Goal: Check status: Check status

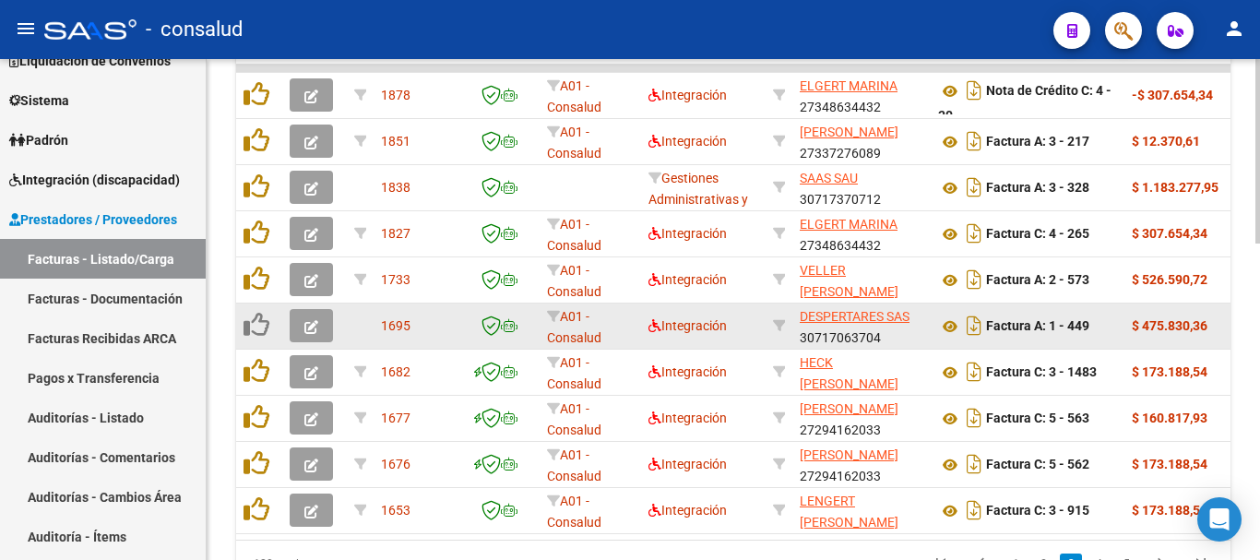
scroll to position [856, 0]
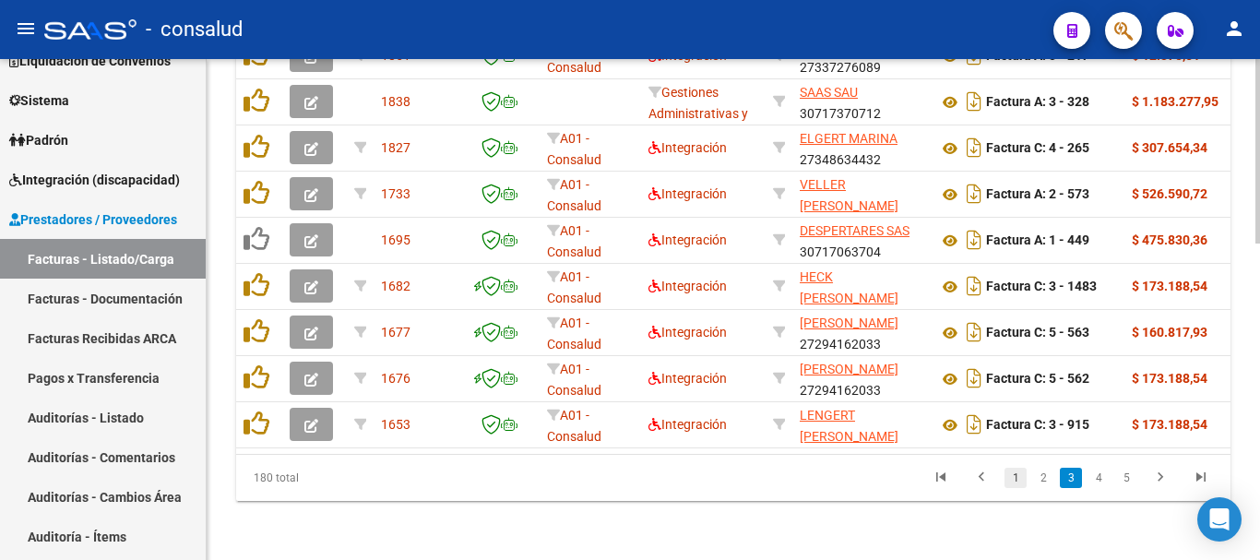
click at [1013, 479] on link "1" at bounding box center [1016, 478] width 22 height 20
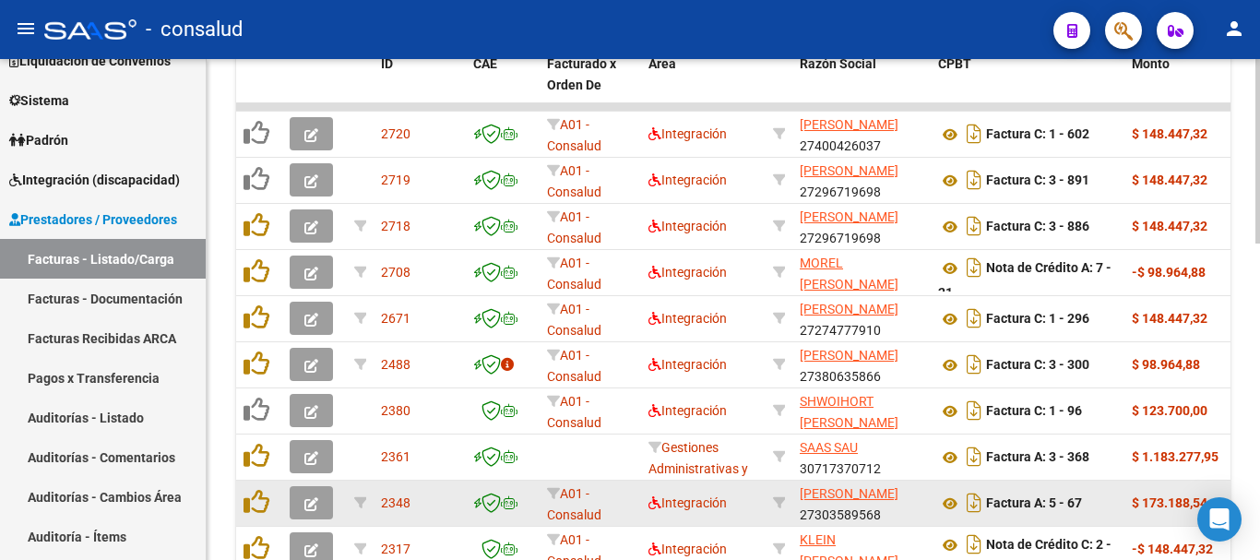
scroll to position [487, 0]
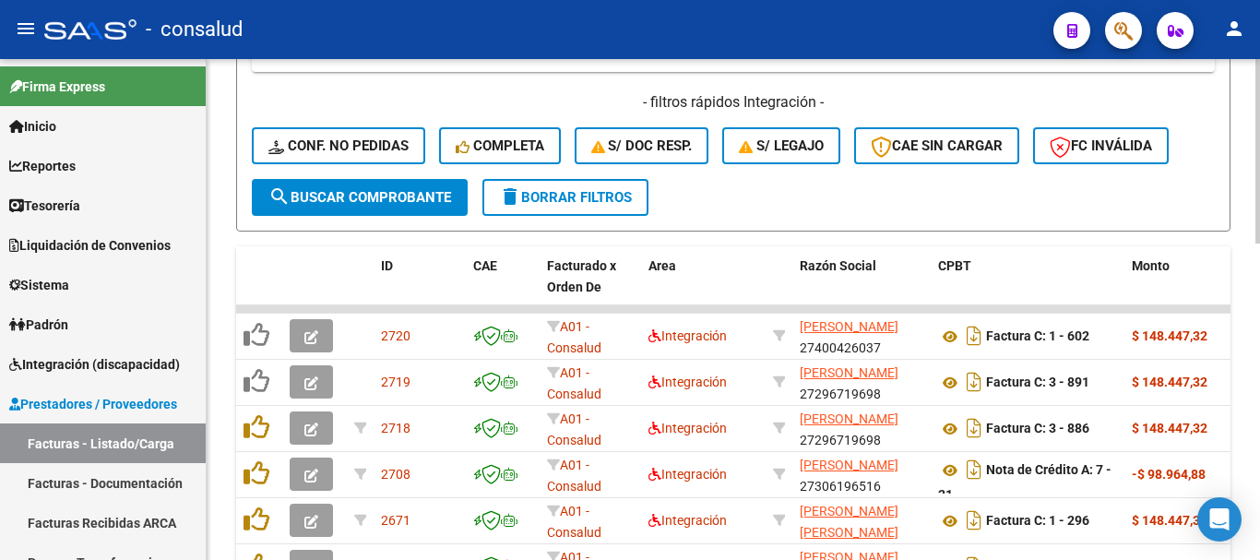
scroll to position [554, 0]
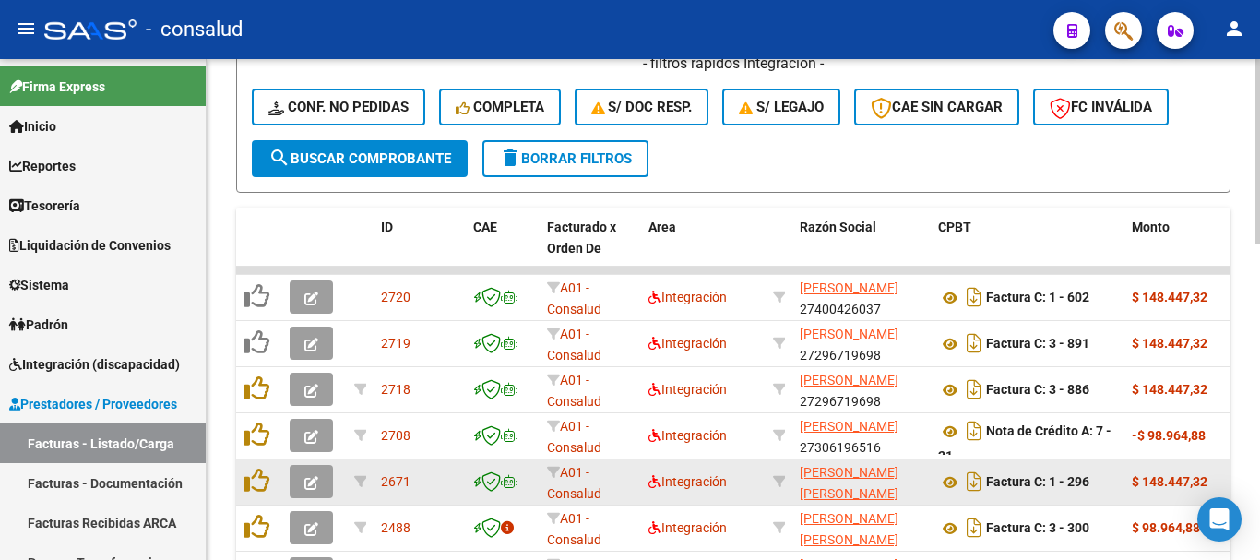
click at [299, 486] on button "button" at bounding box center [311, 481] width 43 height 33
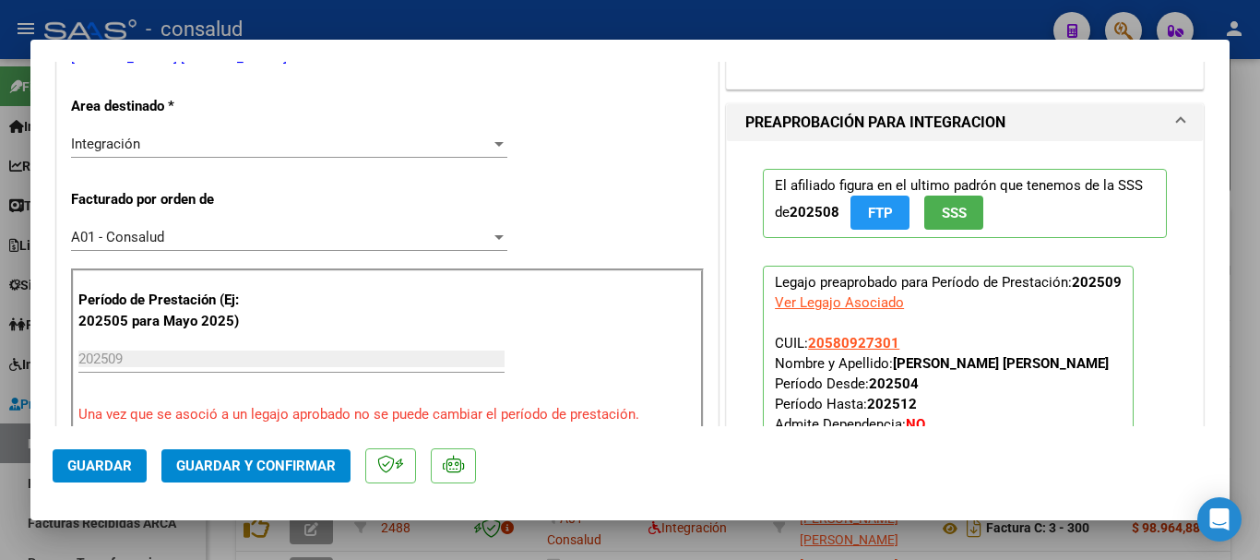
scroll to position [830, 0]
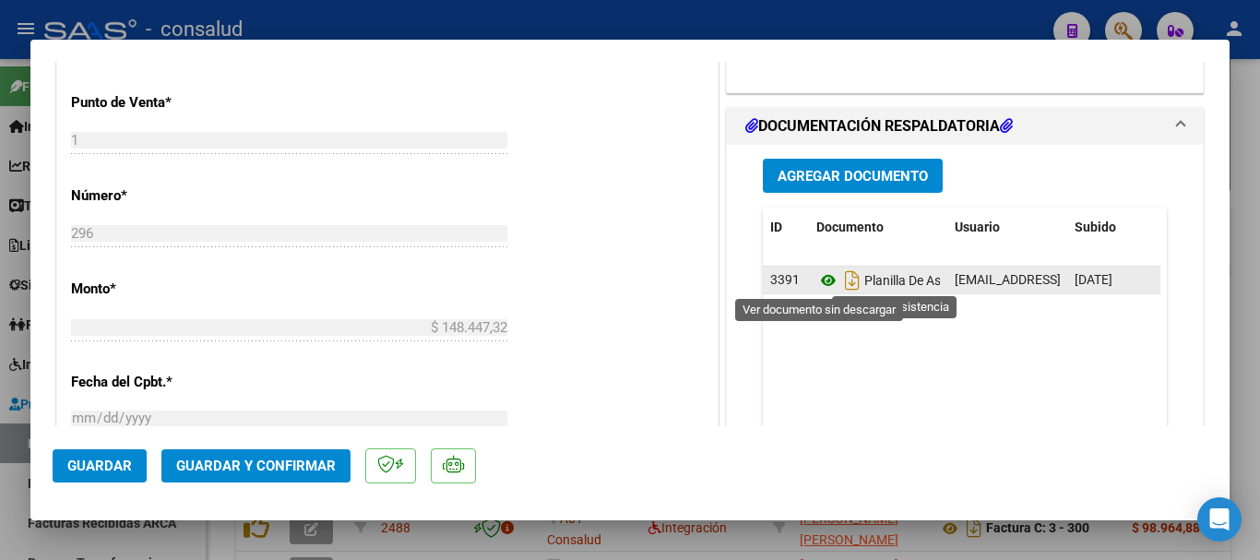
click at [821, 276] on icon at bounding box center [829, 280] width 24 height 22
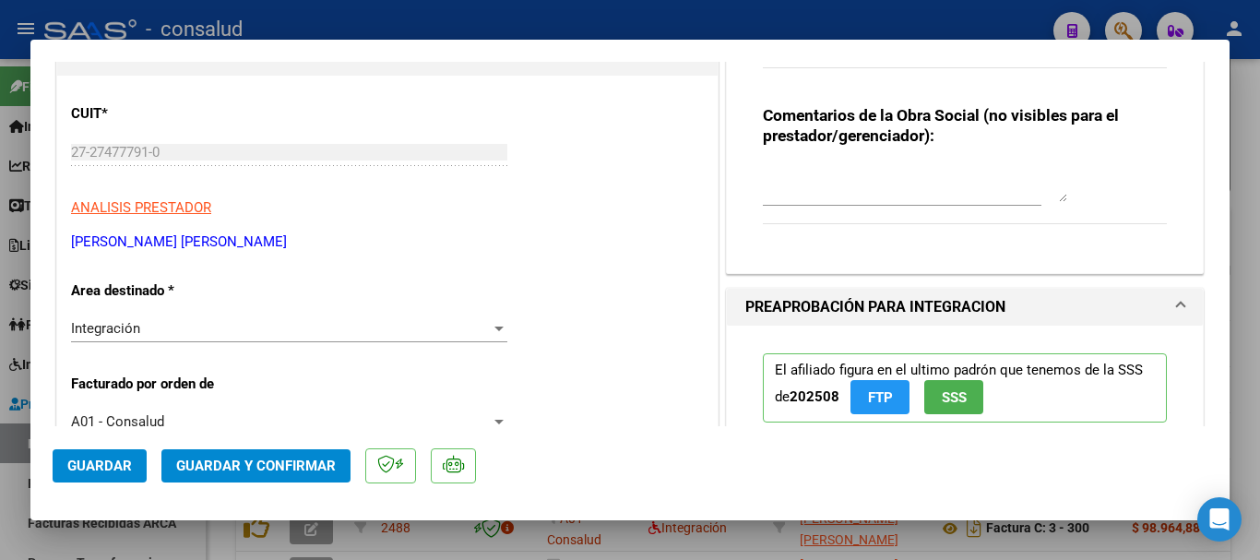
scroll to position [0, 0]
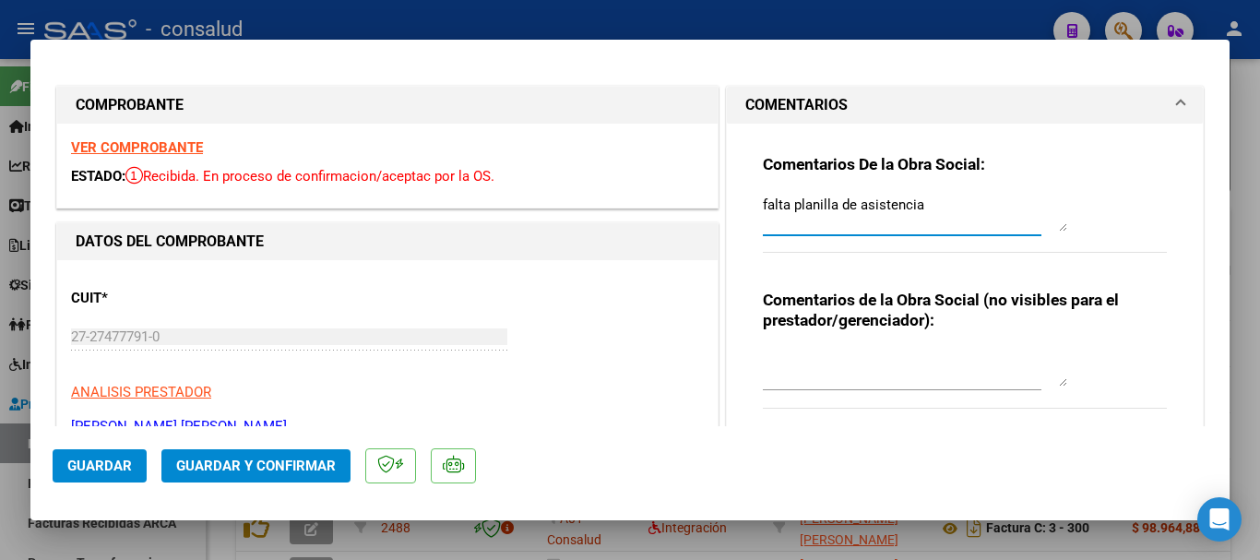
drag, startPoint x: 959, startPoint y: 208, endPoint x: 624, endPoint y: 202, distance: 335.0
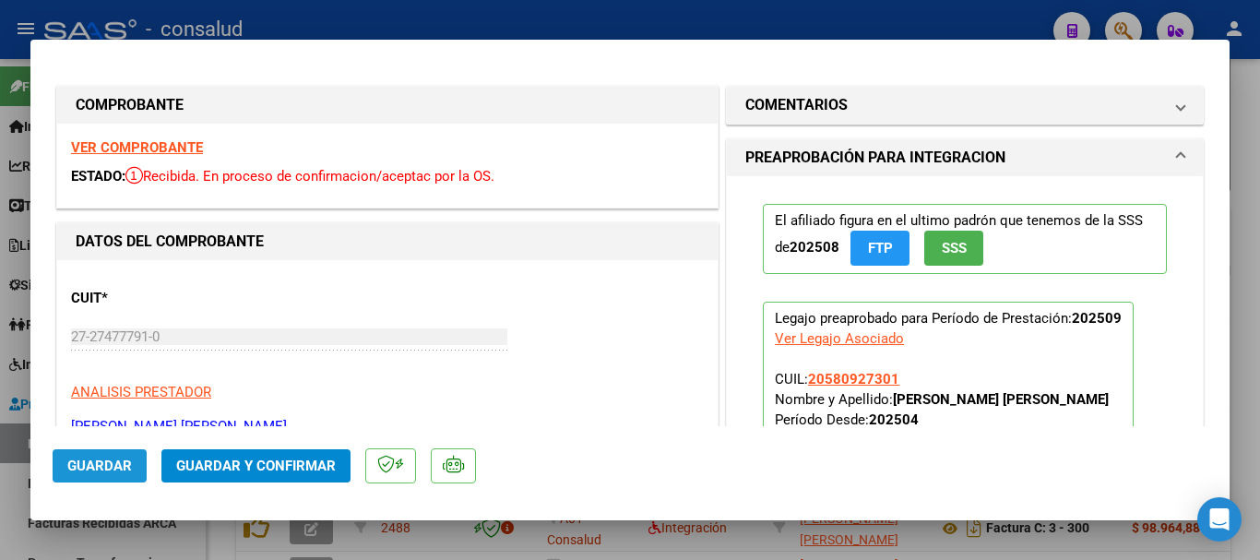
click at [69, 456] on button "Guardar" at bounding box center [100, 465] width 94 height 33
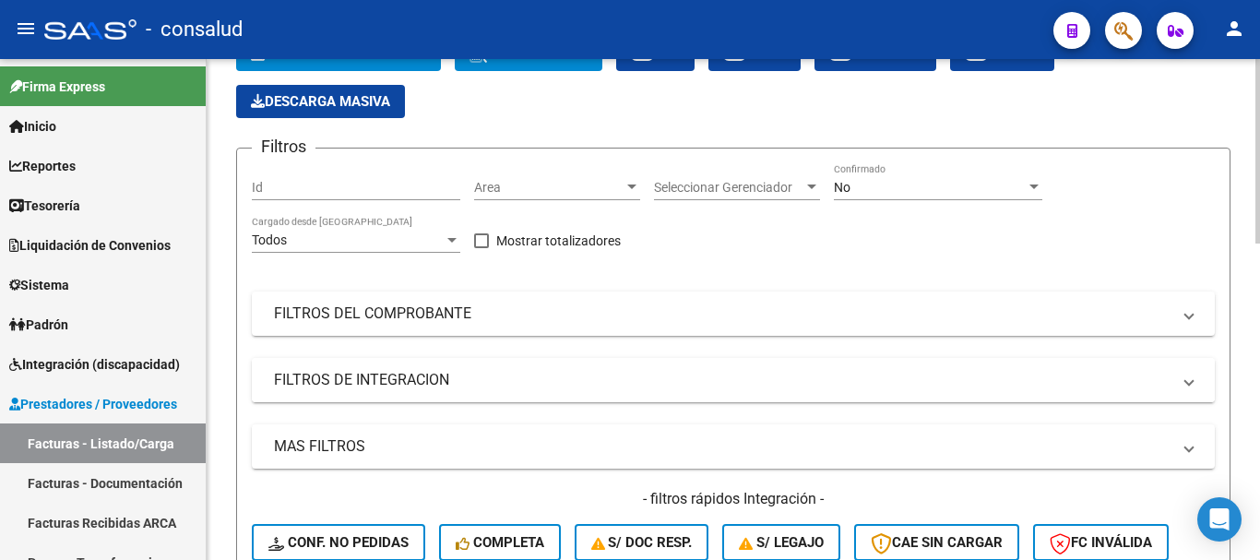
scroll to position [92, 0]
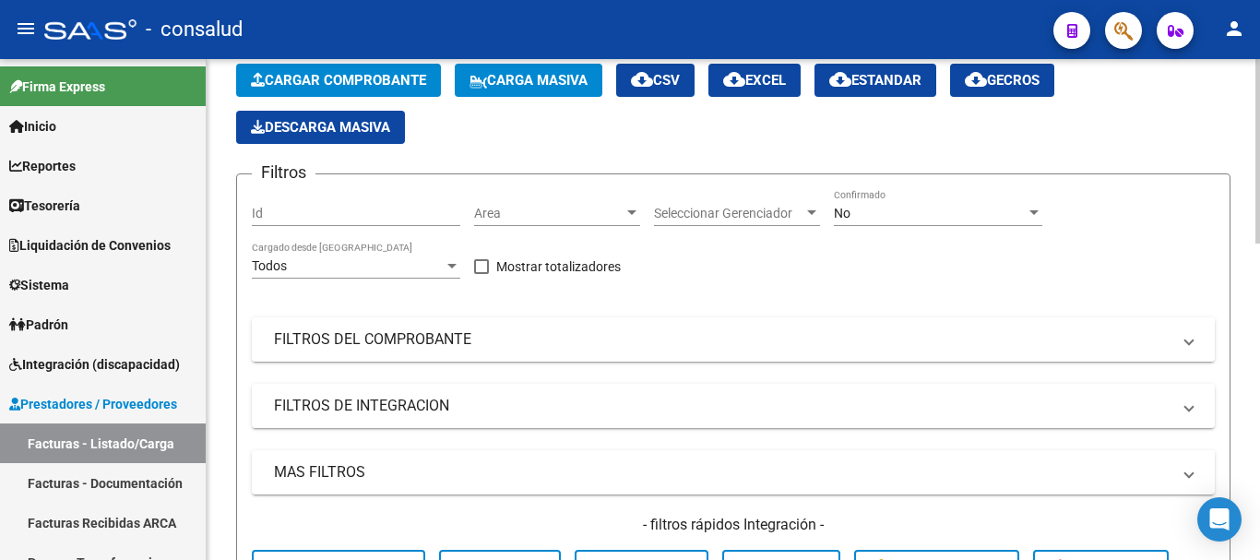
click at [334, 344] on mat-panel-title "FILTROS DEL COMPROBANTE" at bounding box center [722, 339] width 897 height 20
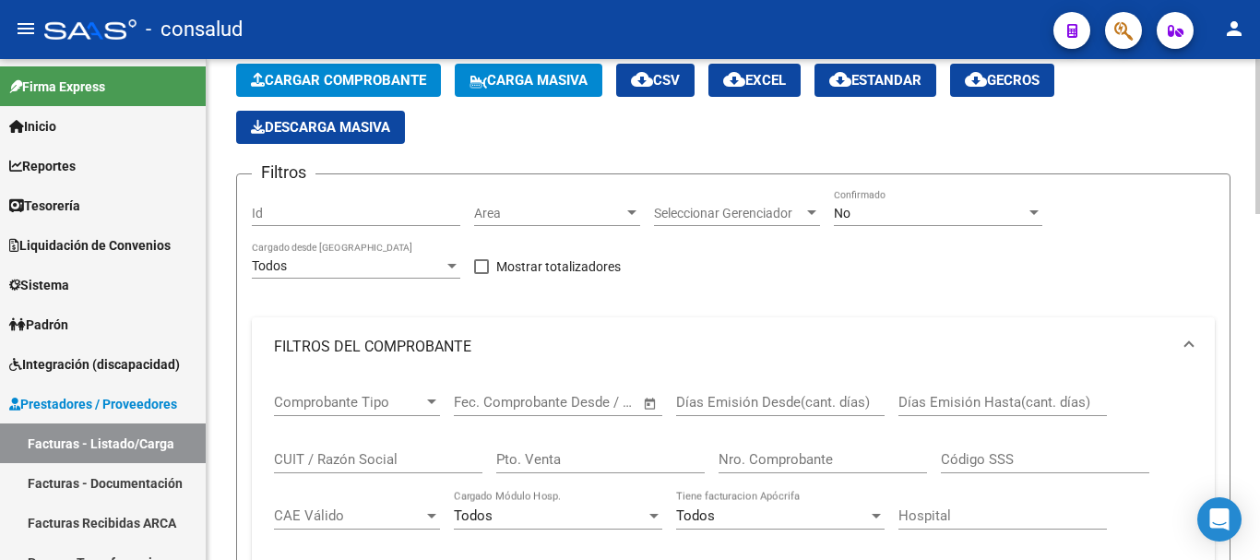
click at [308, 463] on input "CUIT / Razón Social" at bounding box center [378, 459] width 209 height 17
type input "27274777910"
click at [893, 218] on div "No" at bounding box center [930, 214] width 192 height 16
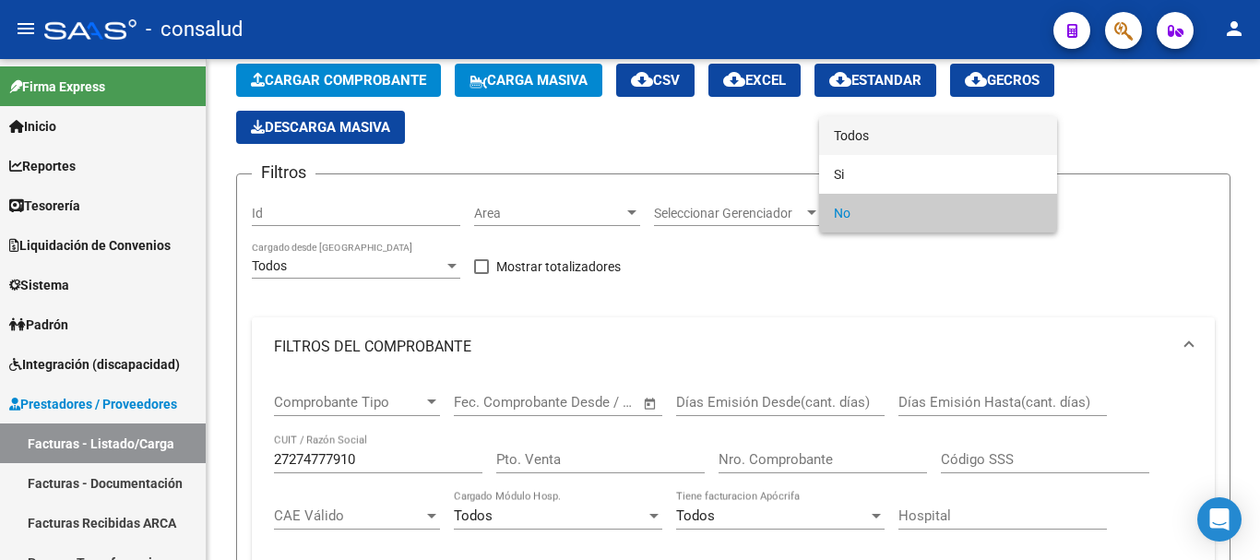
click at [885, 134] on span "Todos" at bounding box center [938, 135] width 209 height 39
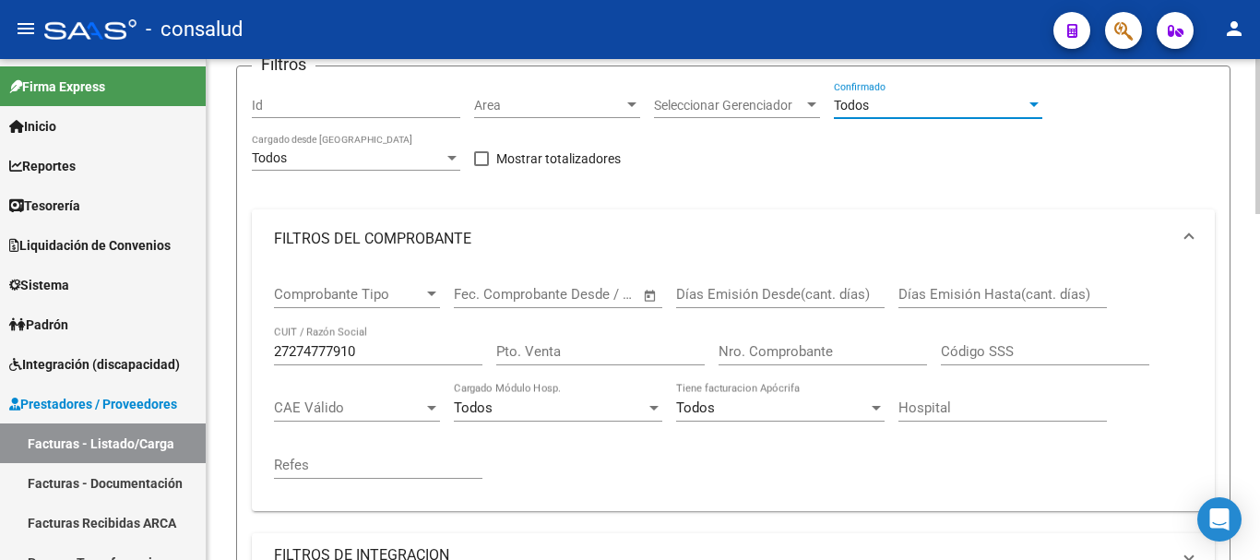
scroll to position [554, 0]
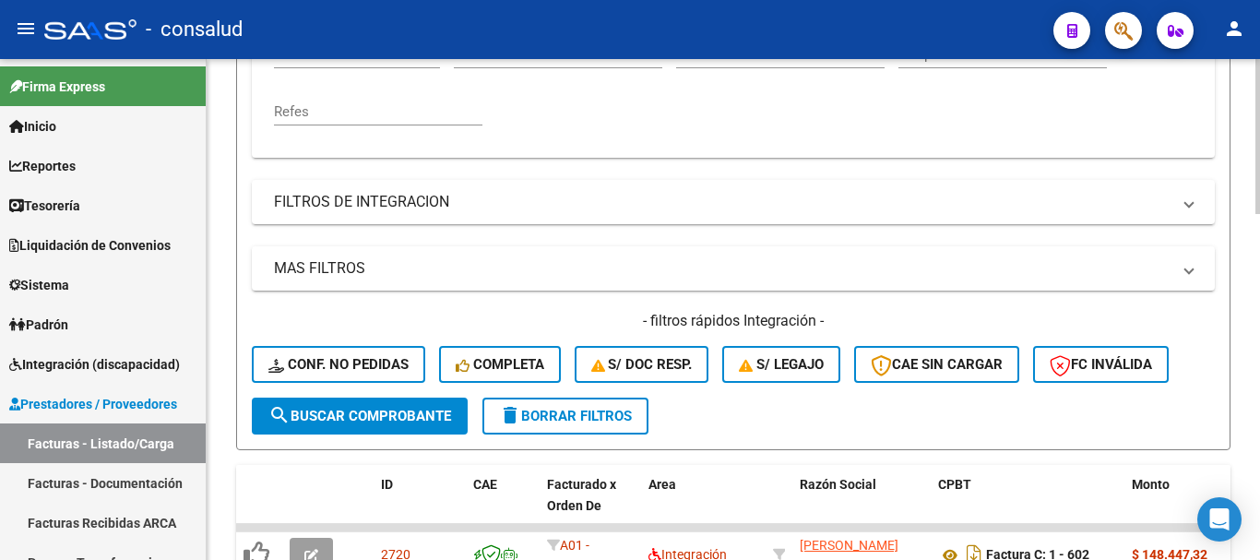
click at [328, 428] on button "search Buscar Comprobante" at bounding box center [360, 416] width 216 height 37
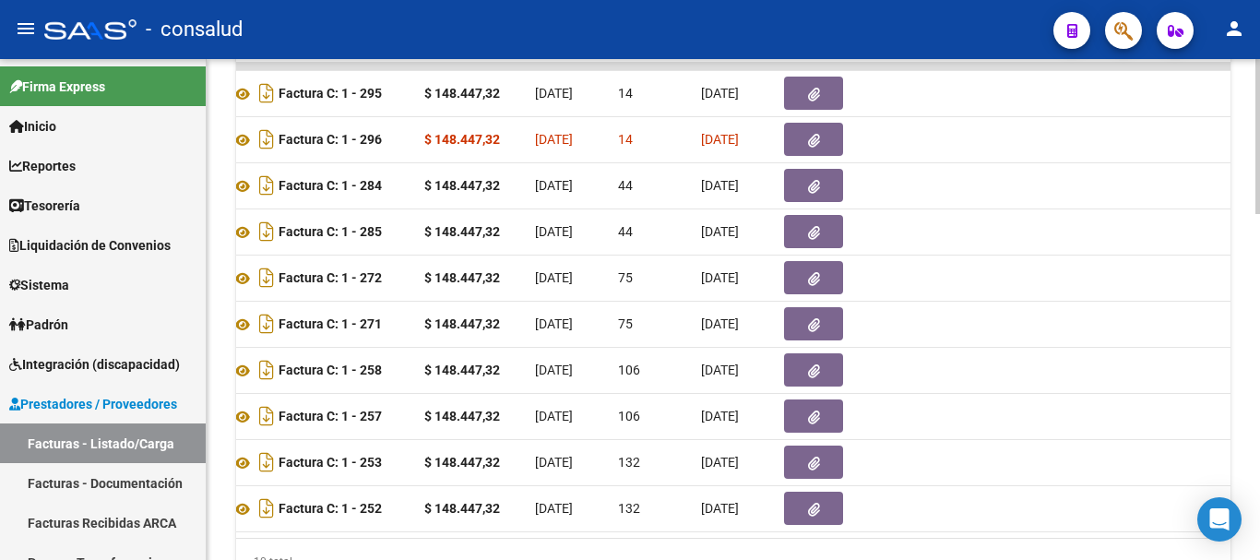
scroll to position [0, 0]
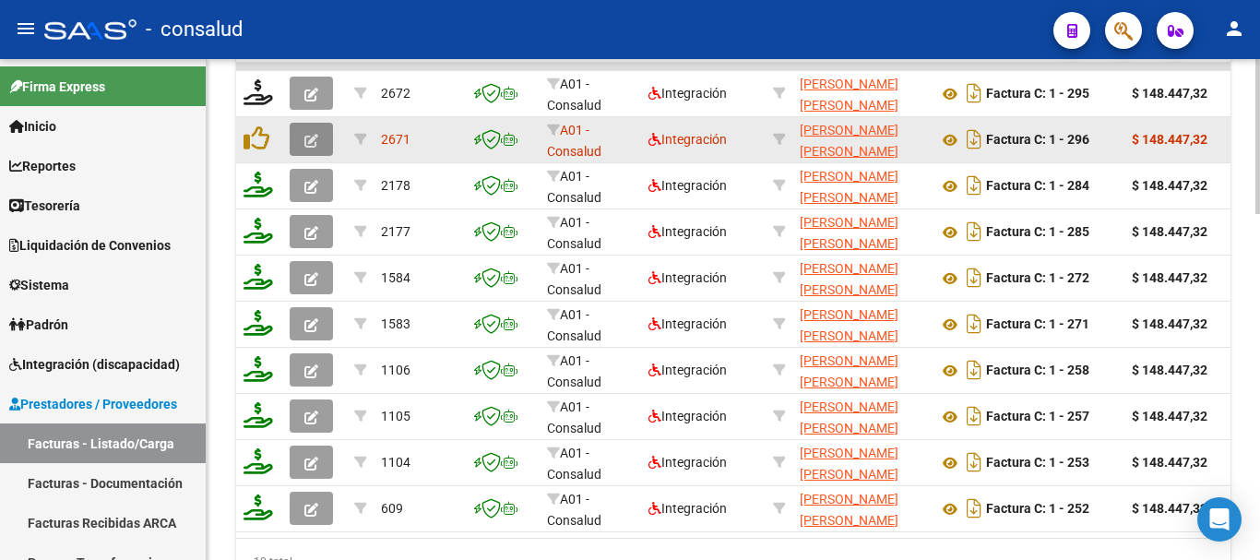
click at [318, 131] on button "button" at bounding box center [311, 139] width 43 height 33
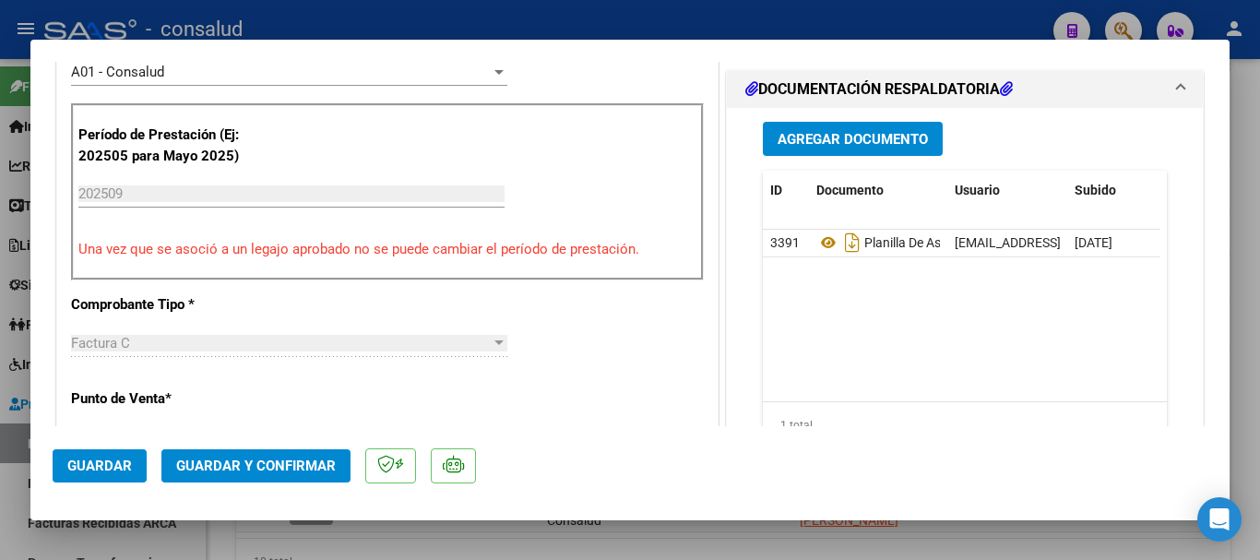
scroll to position [554, 0]
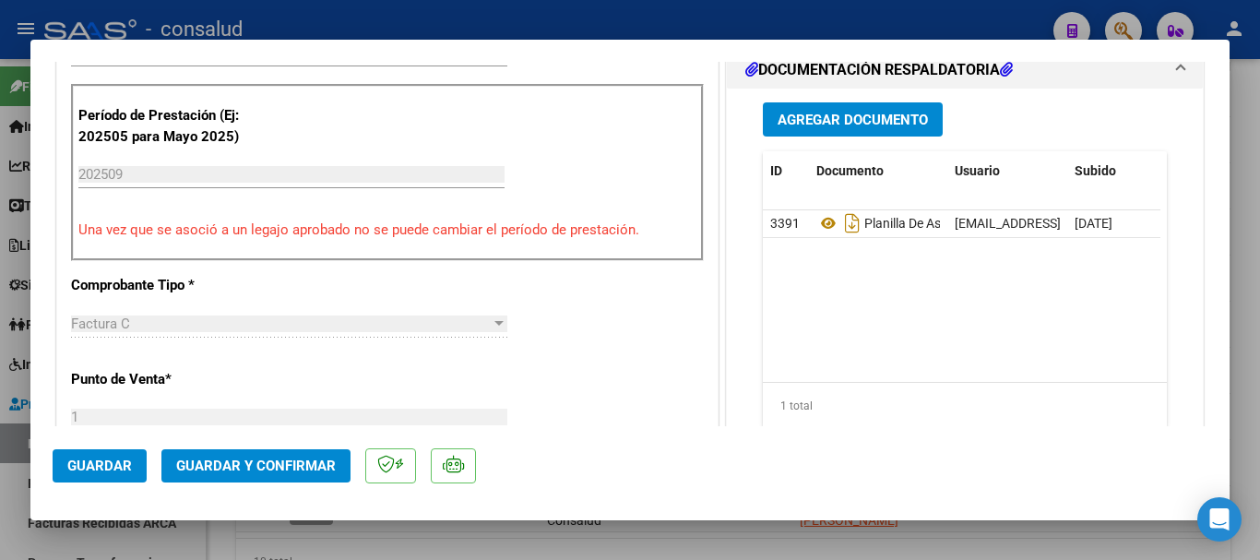
click at [302, 471] on span "Guardar y Confirmar" at bounding box center [256, 466] width 160 height 17
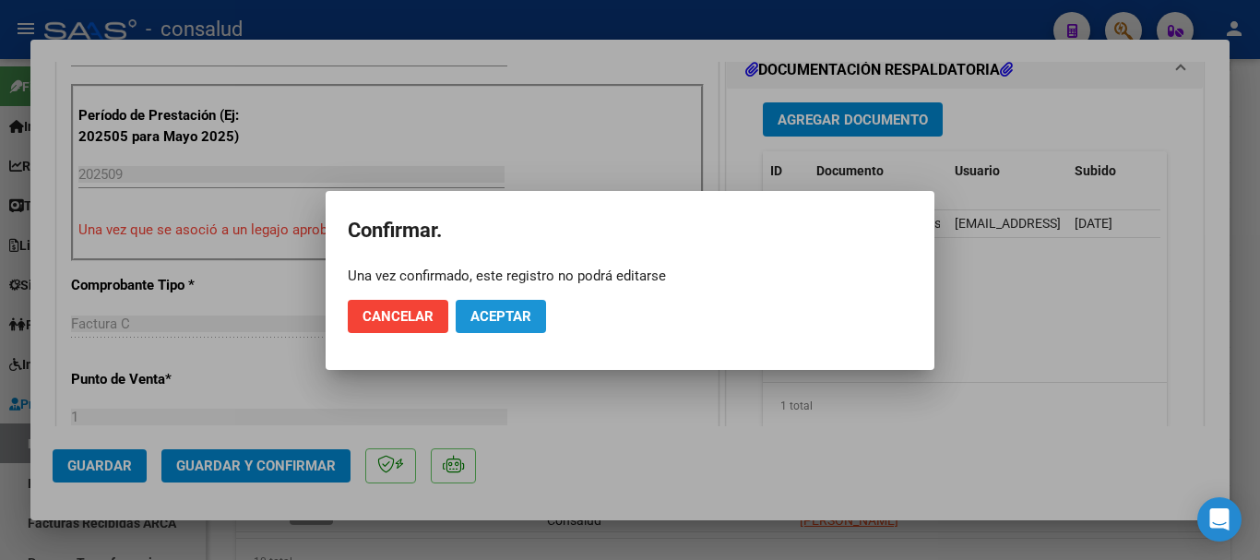
click at [464, 311] on button "Aceptar" at bounding box center [501, 316] width 90 height 33
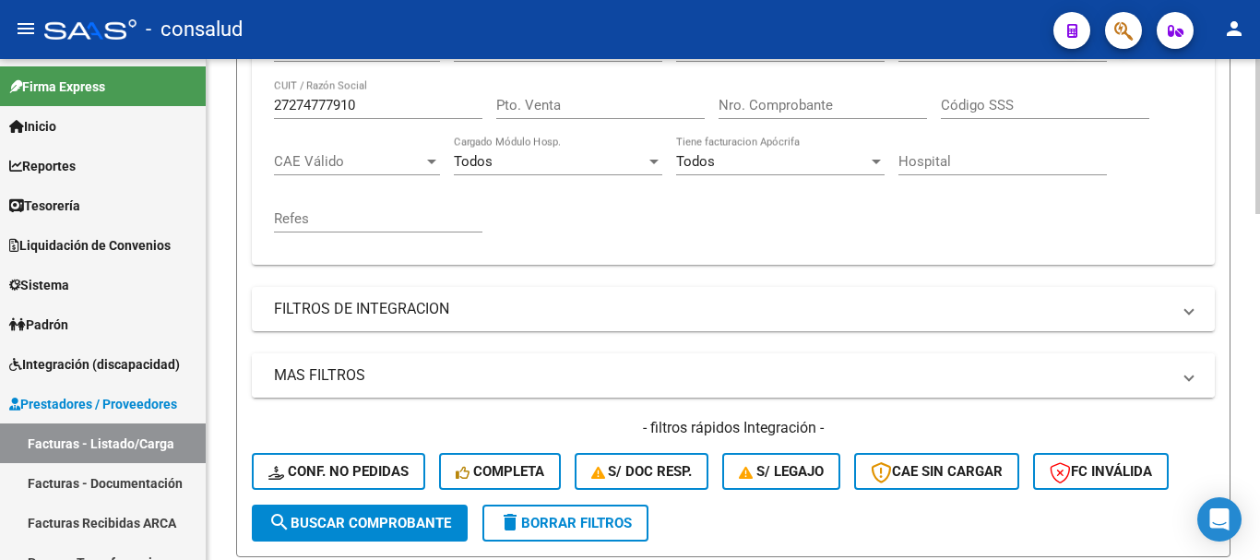
scroll to position [652, 0]
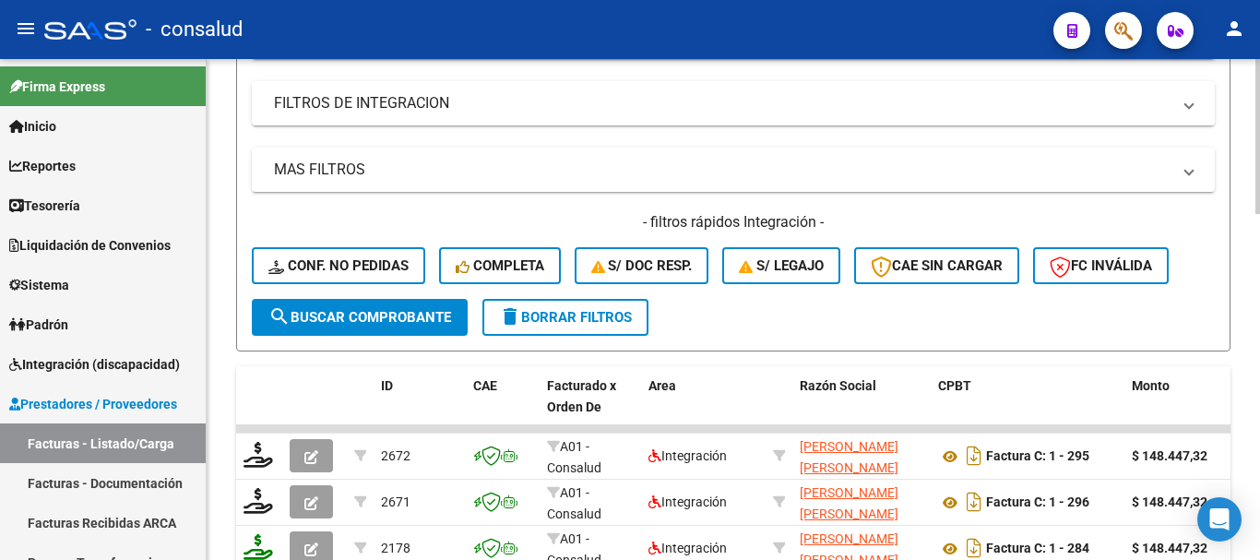
click at [582, 317] on span "delete Borrar Filtros" at bounding box center [565, 317] width 133 height 17
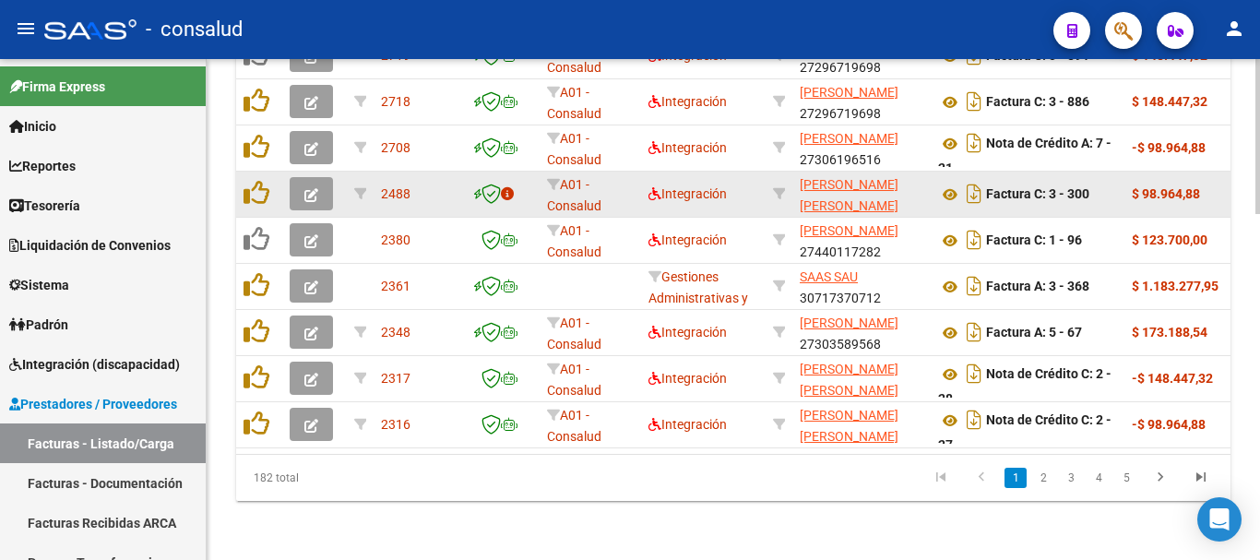
scroll to position [837, 0]
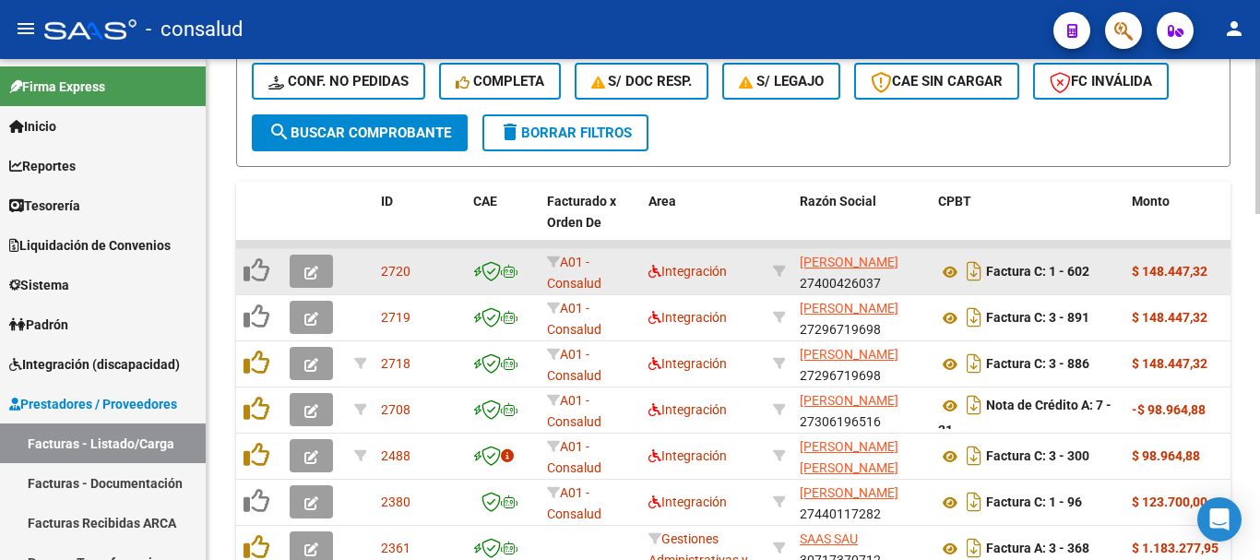
click at [314, 268] on icon "button" at bounding box center [311, 273] width 14 height 14
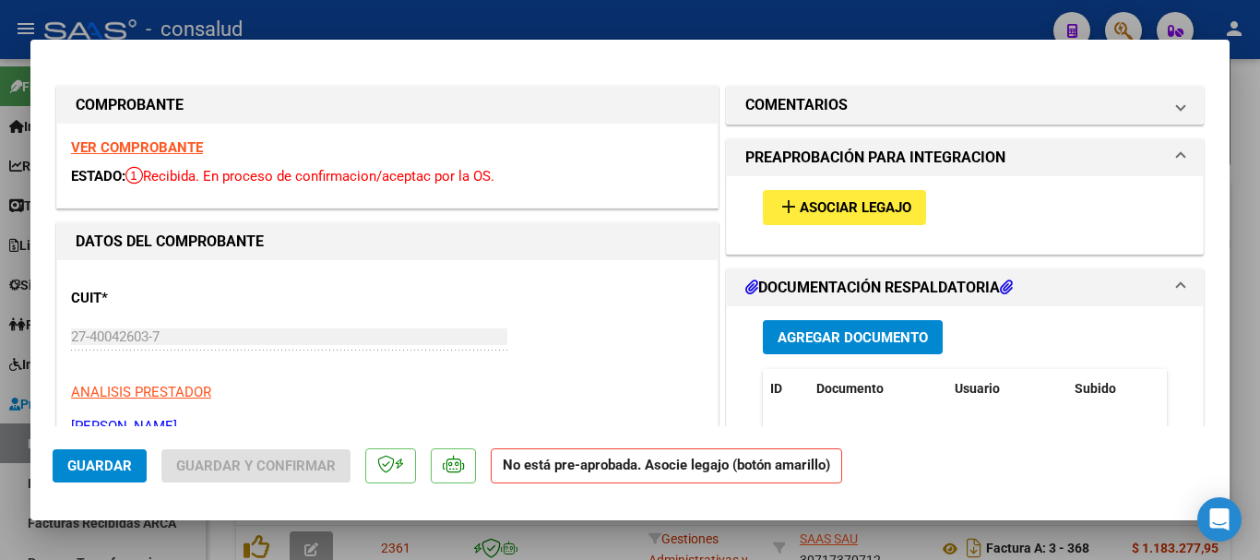
click at [826, 184] on div "add Asociar Legajo" at bounding box center [965, 207] width 432 height 62
click at [826, 197] on button "add Asociar Legajo" at bounding box center [844, 207] width 163 height 34
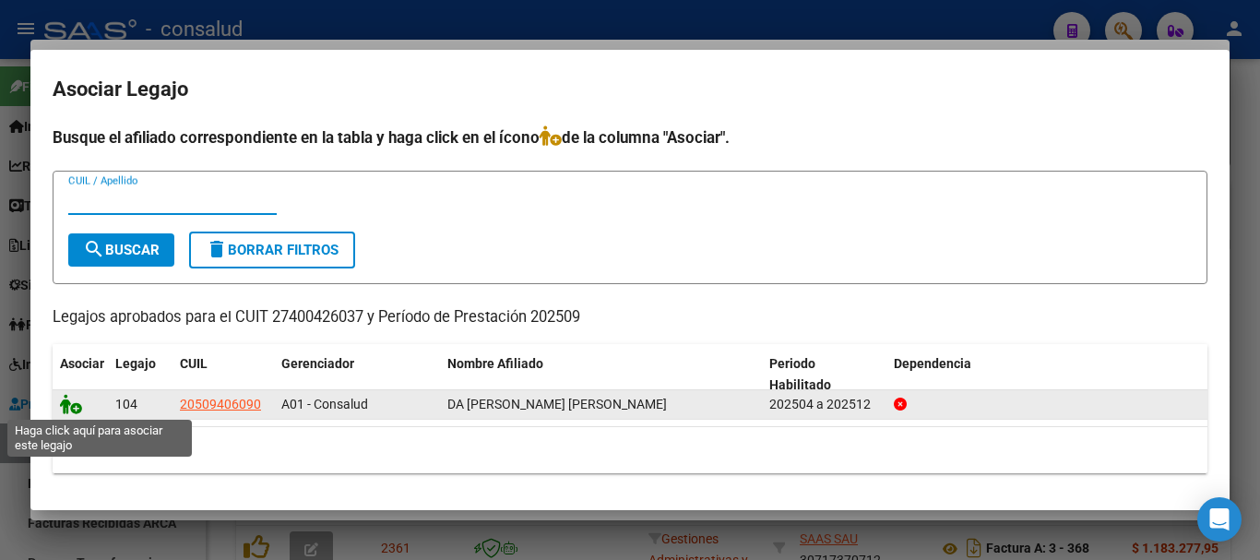
click at [78, 412] on icon at bounding box center [71, 404] width 22 height 20
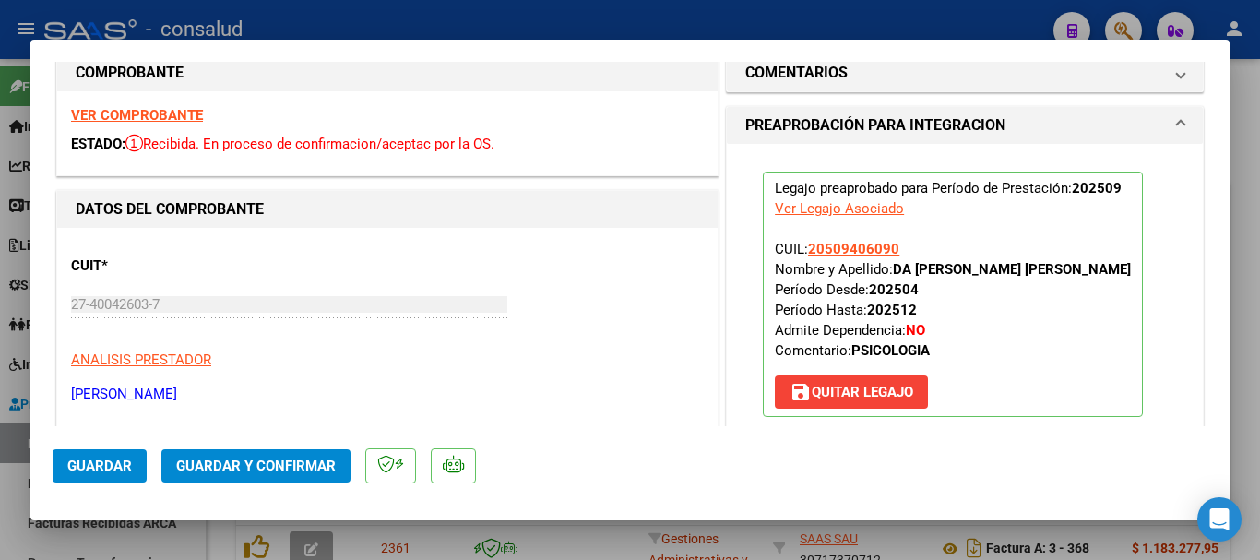
scroll to position [0, 0]
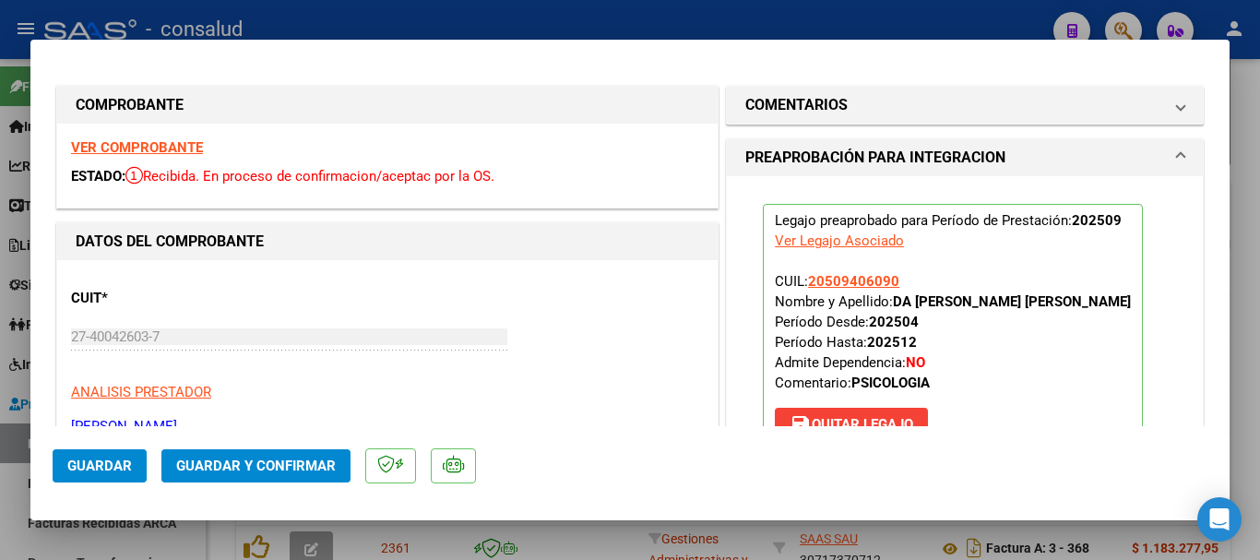
click at [150, 137] on div "VER COMPROBANTE ESTADO: Recibida. En proceso de confirmacion/aceptac por la OS." at bounding box center [387, 166] width 661 height 84
click at [160, 145] on strong "VER COMPROBANTE" at bounding box center [137, 147] width 132 height 17
click at [254, 471] on span "Guardar y Confirmar" at bounding box center [256, 466] width 160 height 17
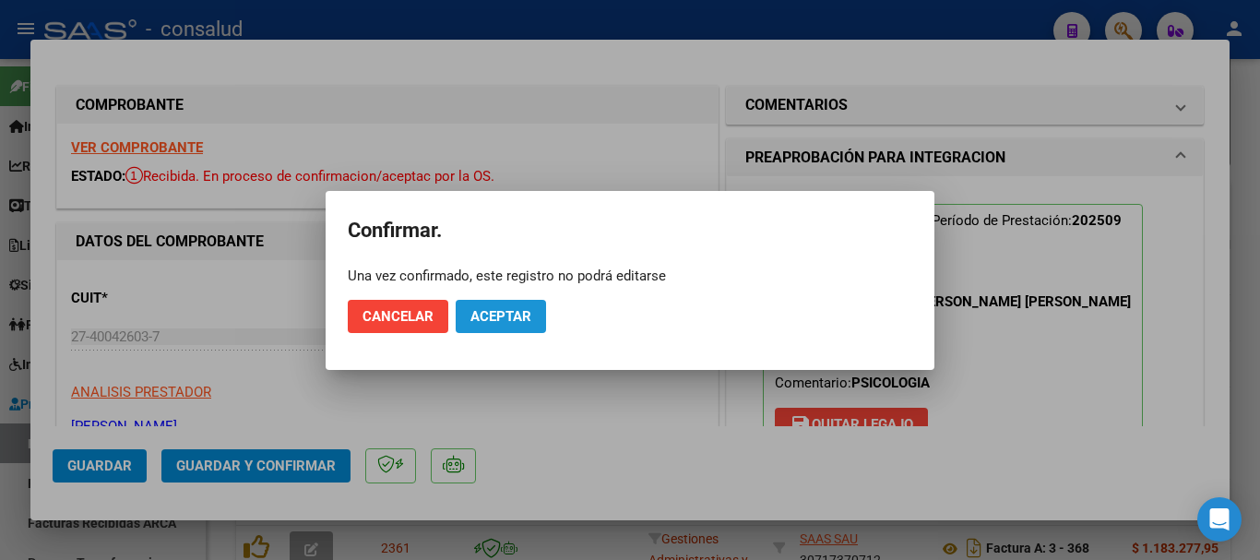
click at [497, 306] on button "Aceptar" at bounding box center [501, 316] width 90 height 33
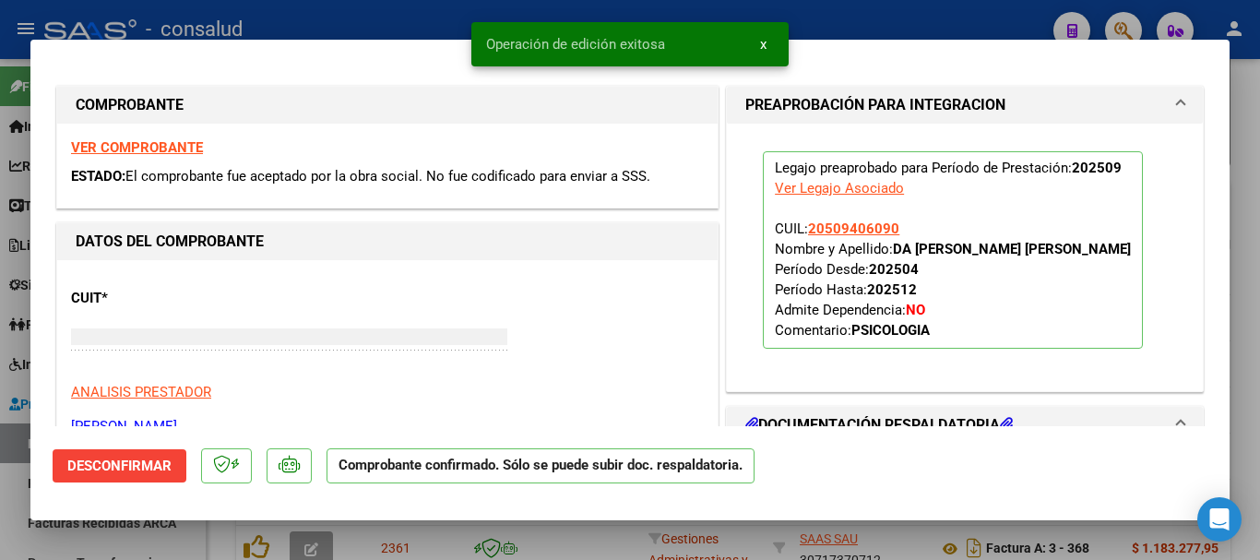
type input "$ 0,00"
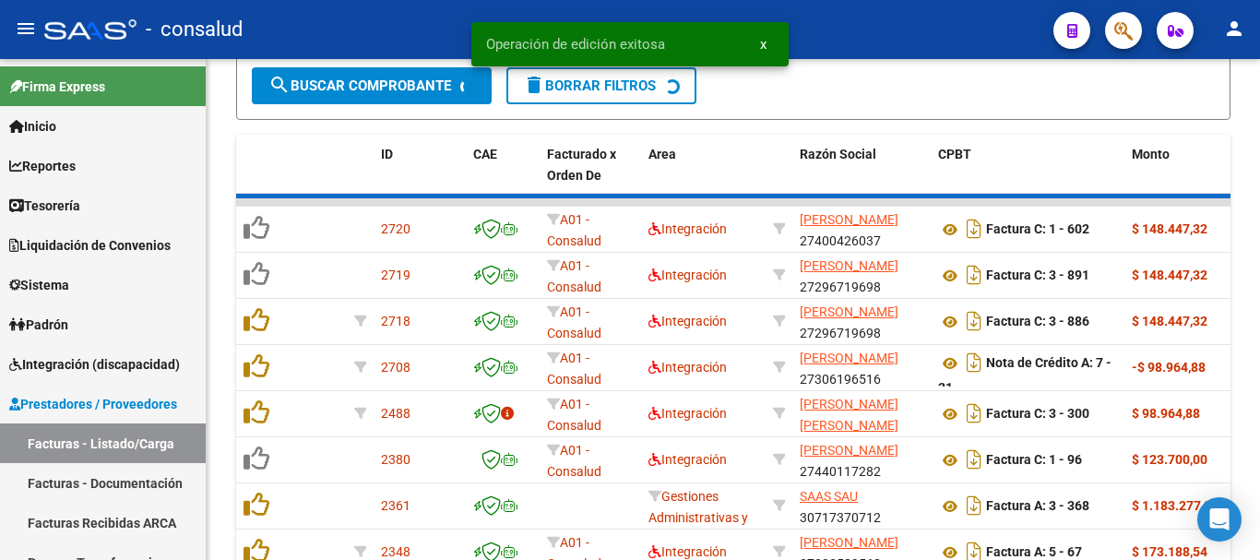
scroll to position [837, 0]
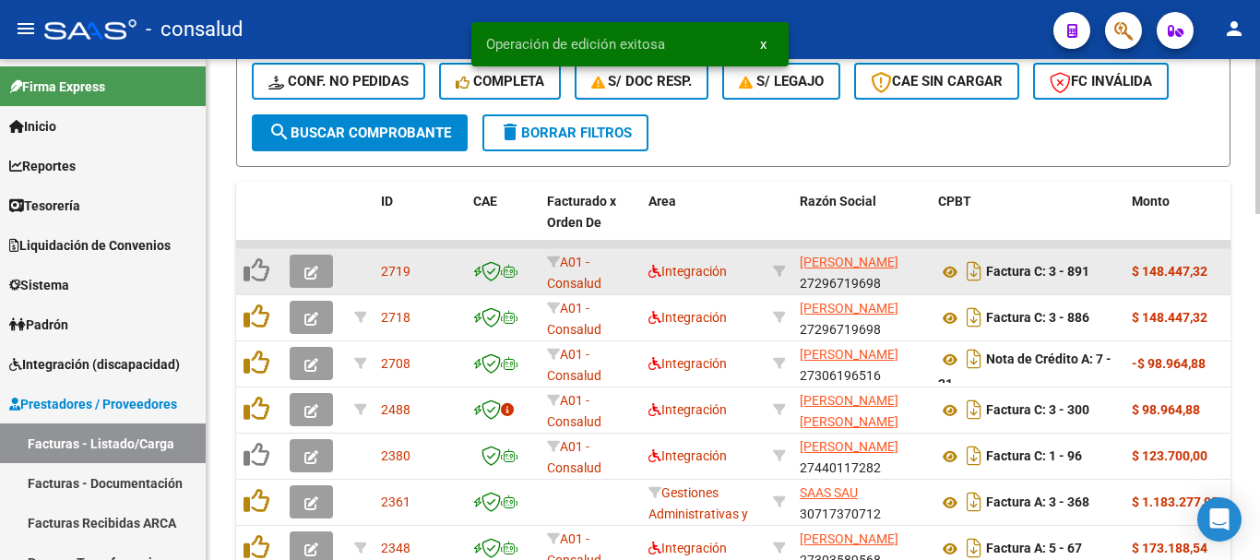
click at [303, 271] on button "button" at bounding box center [311, 271] width 43 height 33
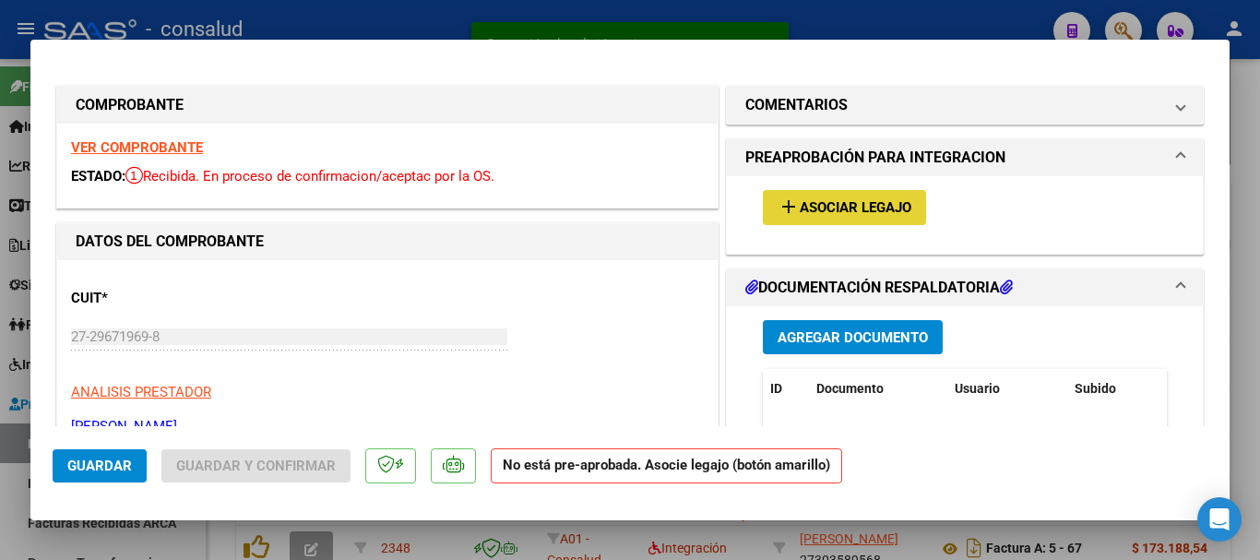
click at [781, 211] on mat-icon "add" at bounding box center [789, 207] width 22 height 22
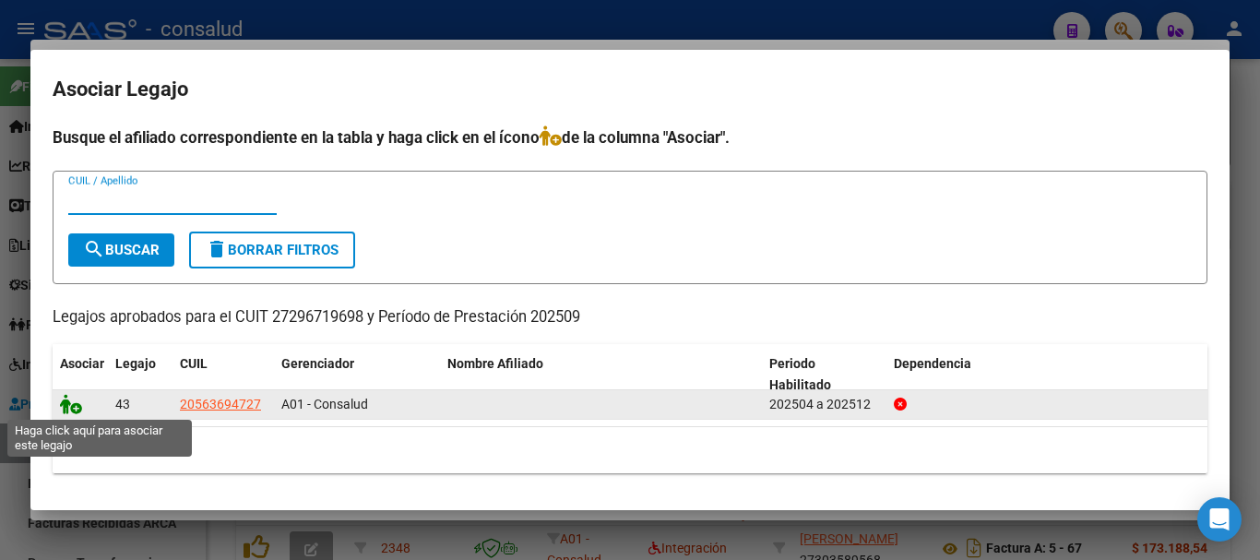
click at [68, 403] on icon at bounding box center [71, 404] width 22 height 20
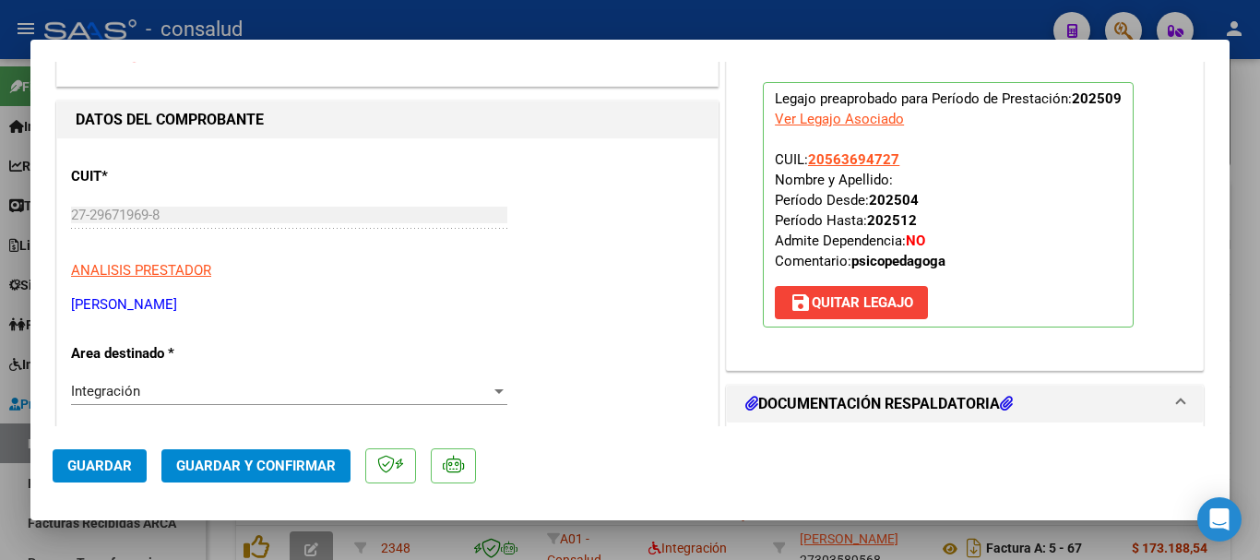
scroll to position [0, 0]
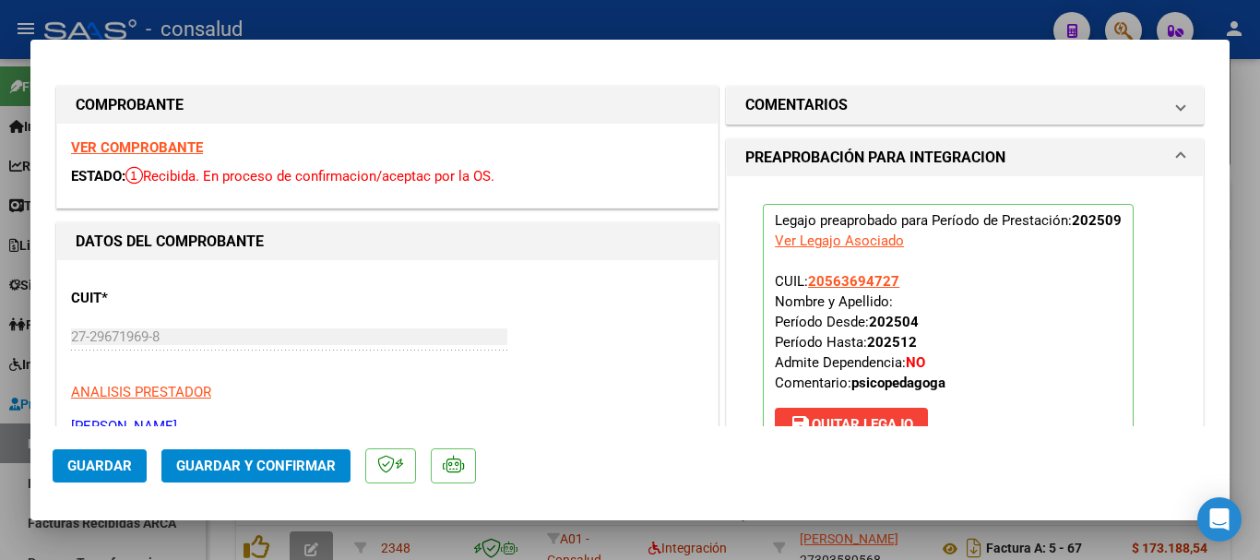
click at [135, 151] on strong "VER COMPROBANTE" at bounding box center [137, 147] width 132 height 17
click at [292, 477] on button "Guardar y Confirmar" at bounding box center [255, 465] width 189 height 33
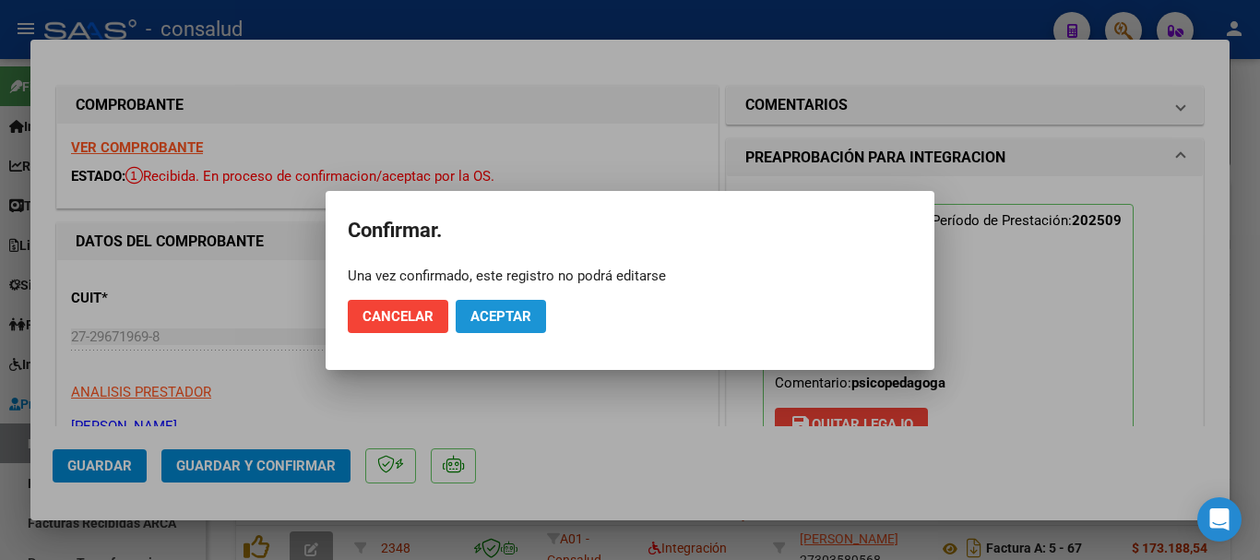
click at [487, 321] on span "Aceptar" at bounding box center [501, 316] width 61 height 17
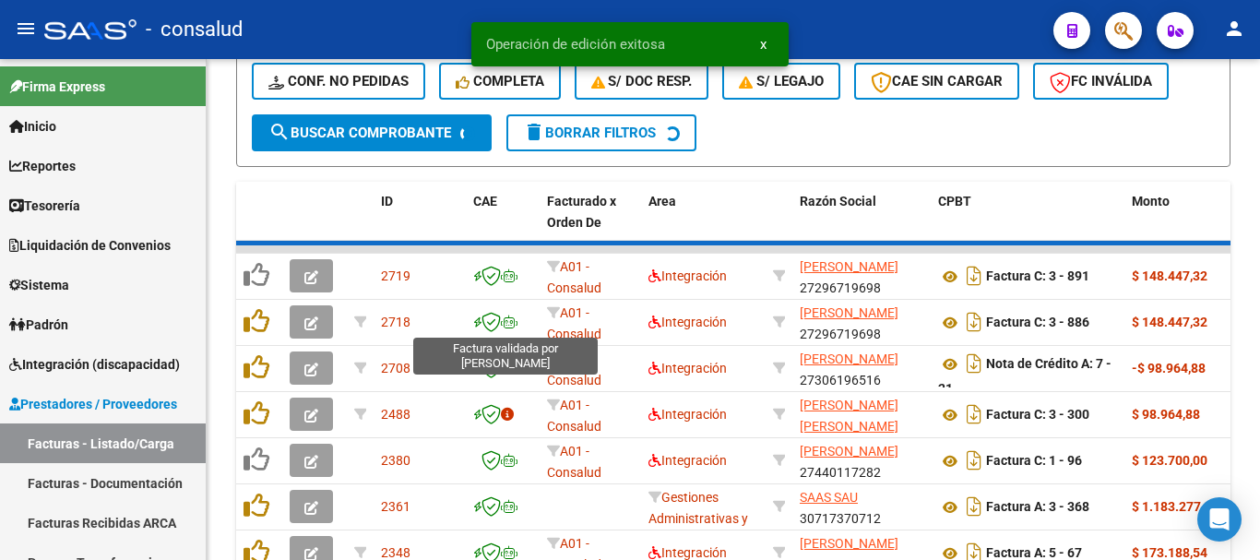
scroll to position [837, 0]
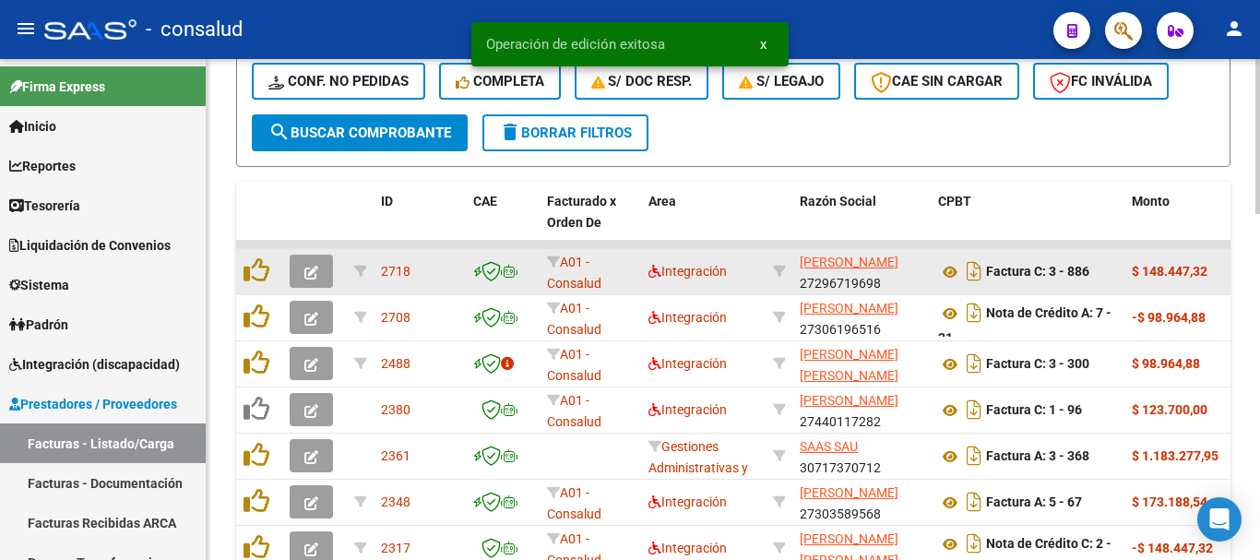
click at [325, 256] on button "button" at bounding box center [311, 271] width 43 height 33
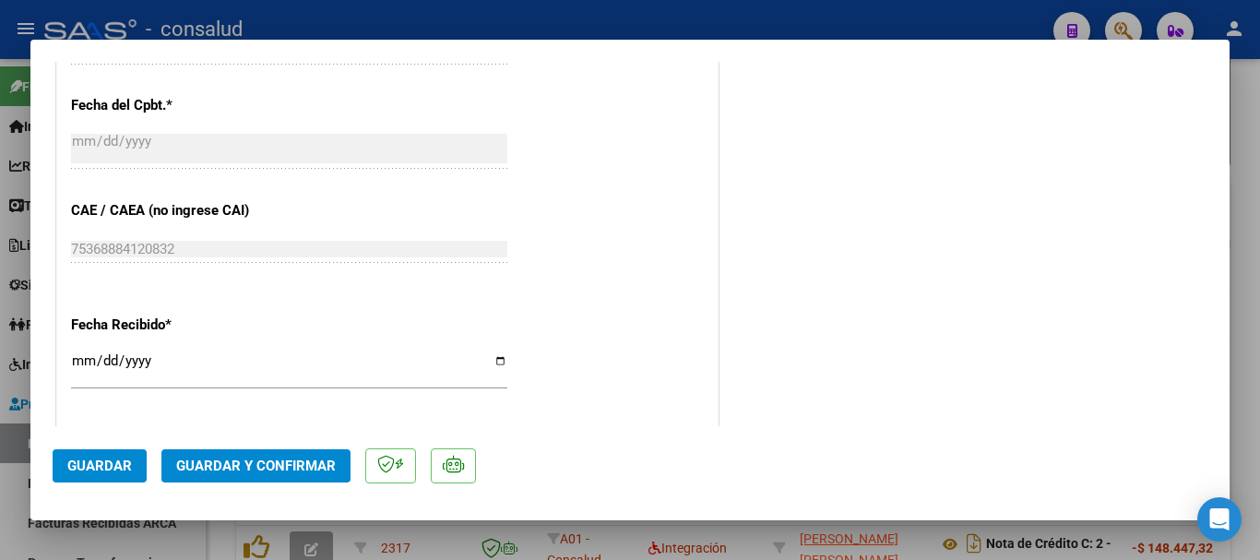
scroll to position [923, 0]
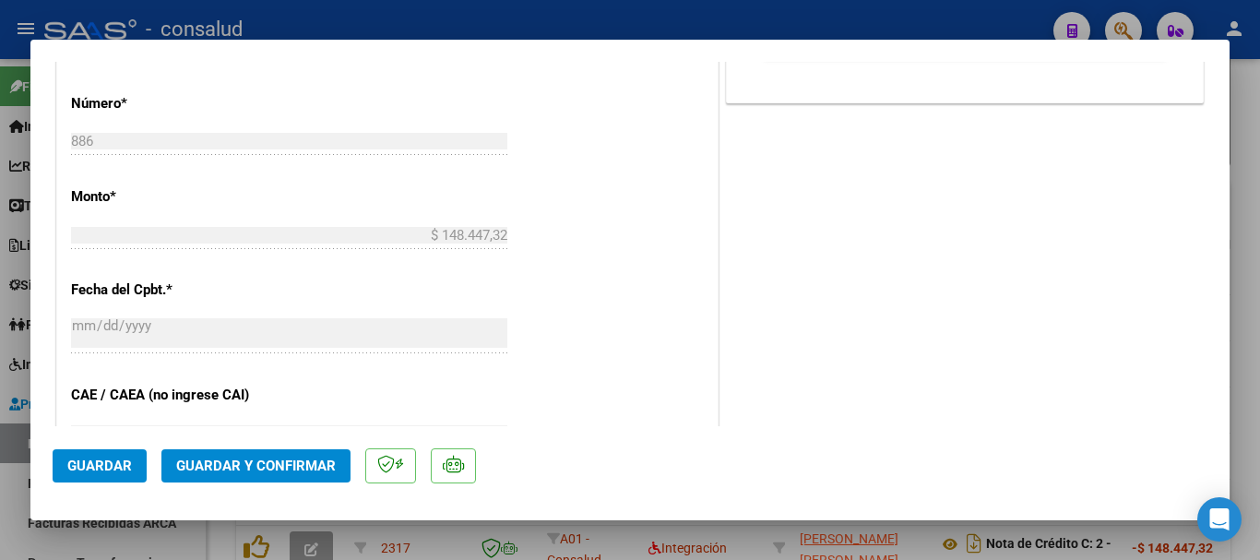
click at [298, 447] on mat-dialog-actions "Guardar Guardar y Confirmar" at bounding box center [630, 462] width 1155 height 73
click at [314, 463] on span "Guardar y Confirmar" at bounding box center [256, 466] width 160 height 17
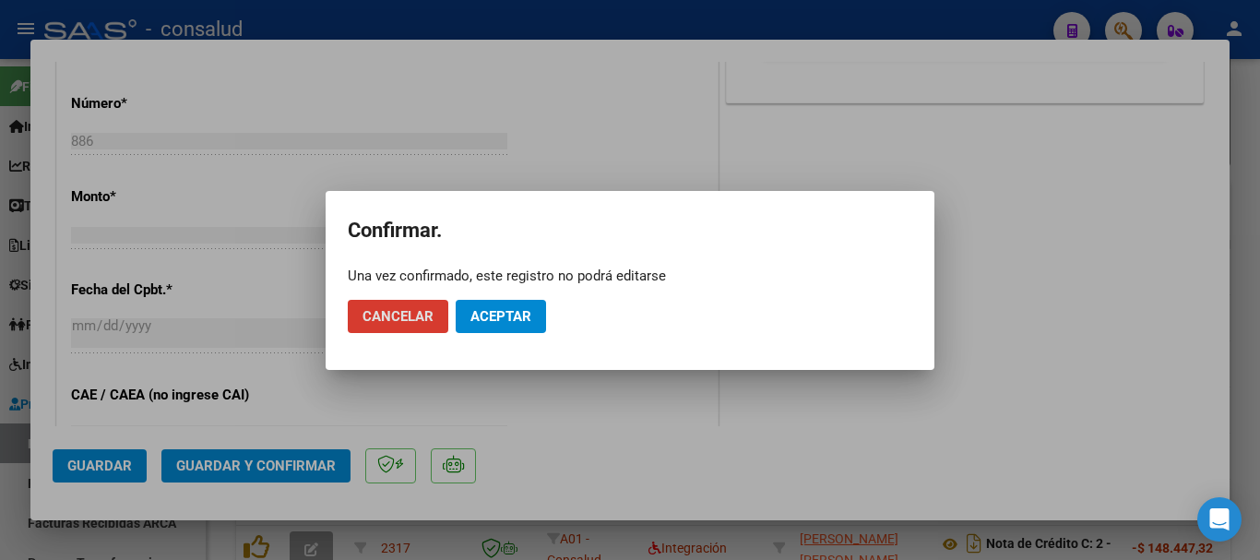
click at [459, 305] on button "Aceptar" at bounding box center [501, 316] width 90 height 33
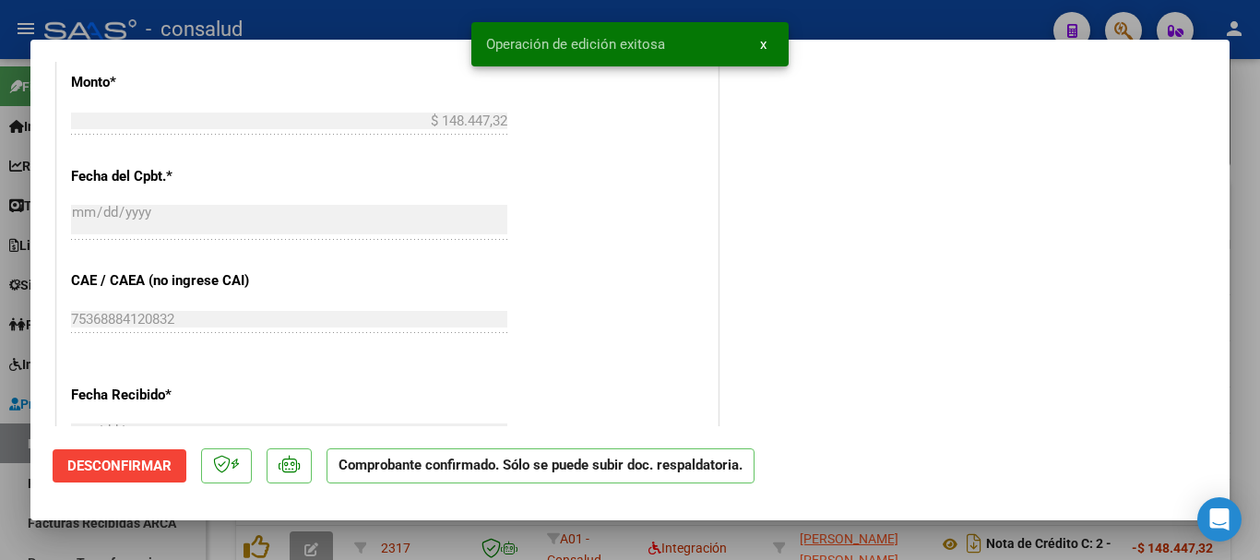
type input "$ 0,00"
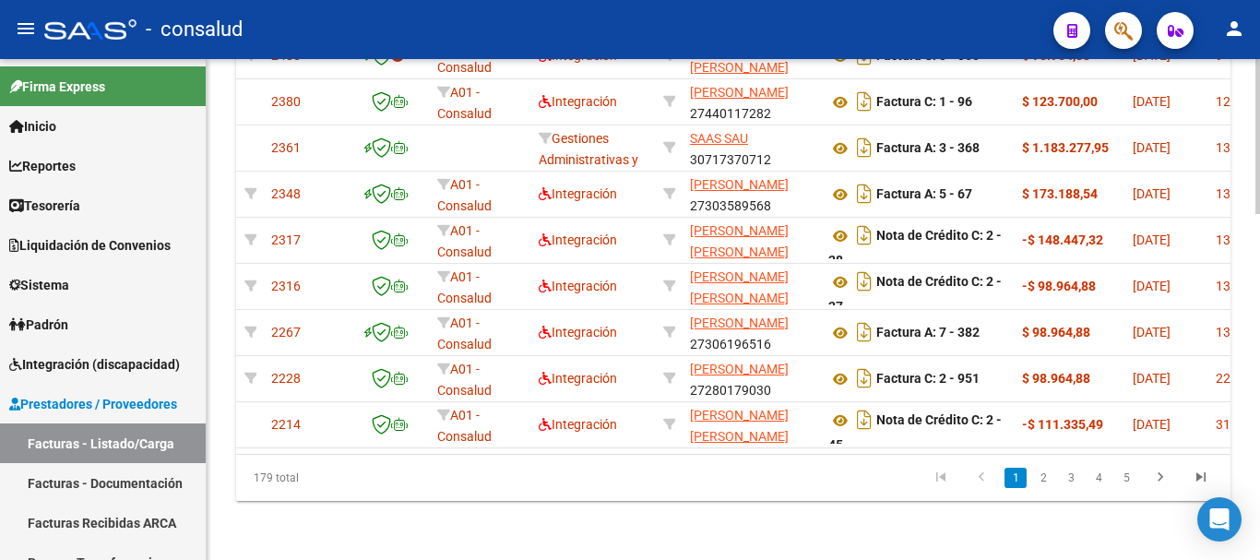
scroll to position [0, 111]
click at [1047, 483] on link "2" at bounding box center [1043, 478] width 22 height 20
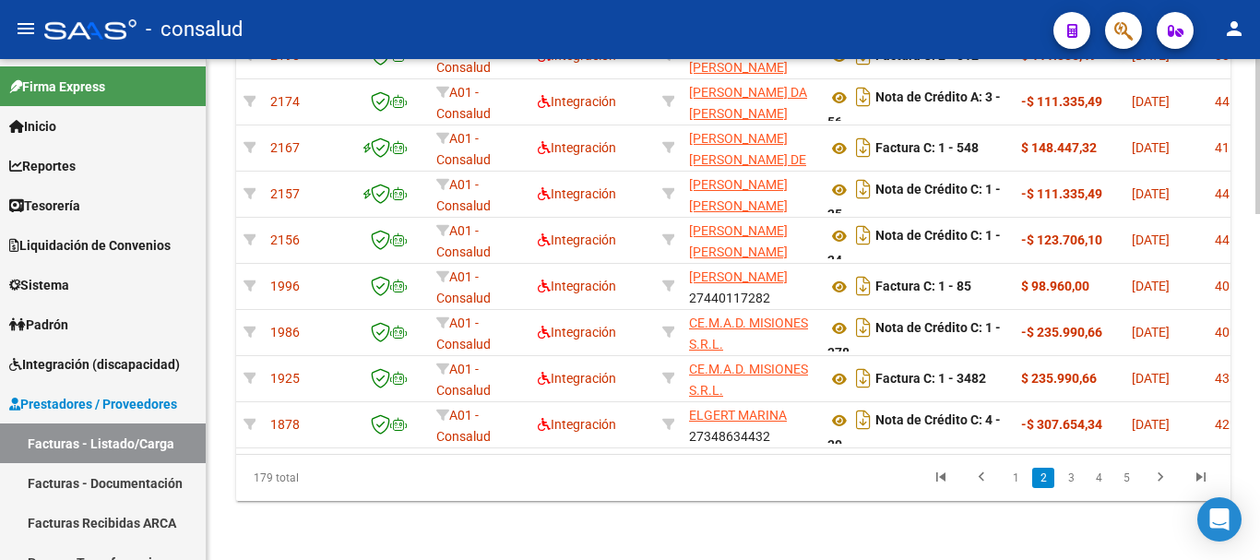
scroll to position [1114, 0]
click at [1070, 481] on link "3" at bounding box center [1071, 478] width 22 height 20
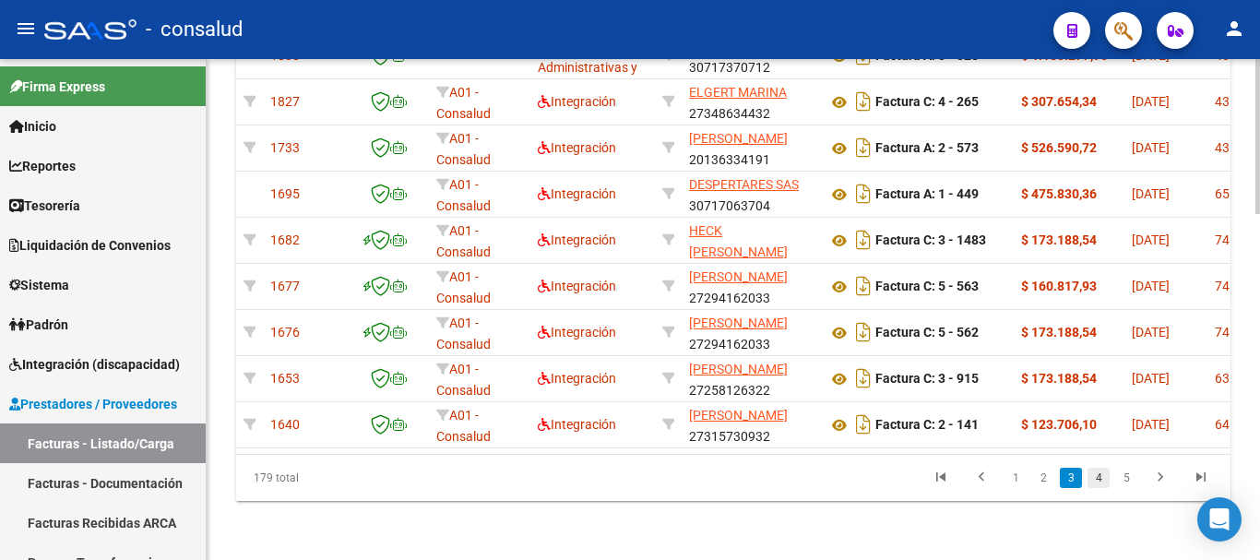
click at [1096, 481] on link "4" at bounding box center [1099, 478] width 22 height 20
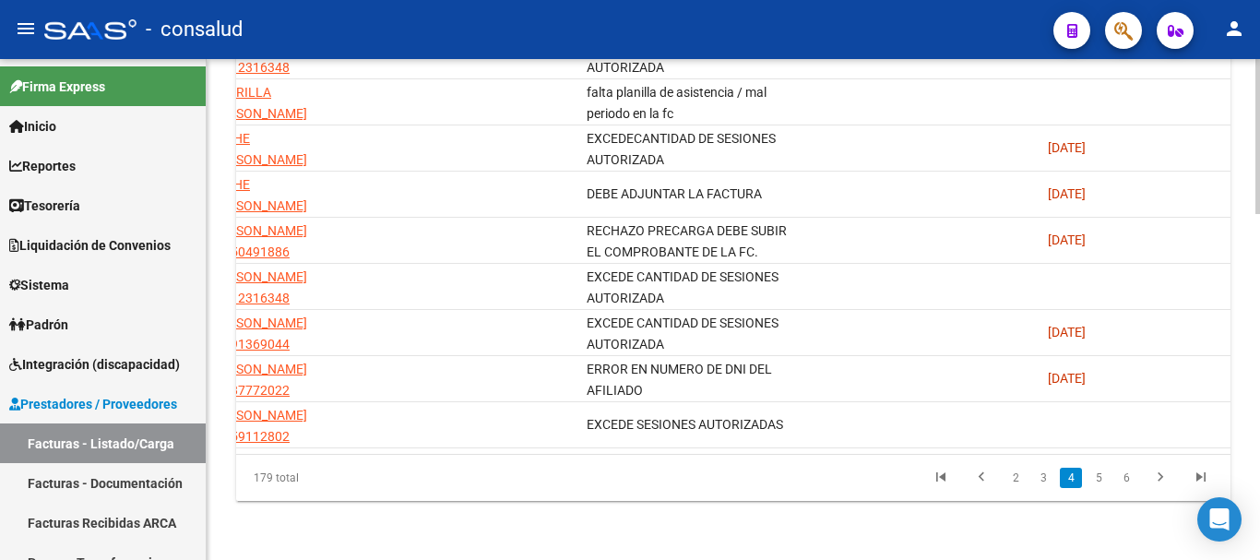
scroll to position [0, 0]
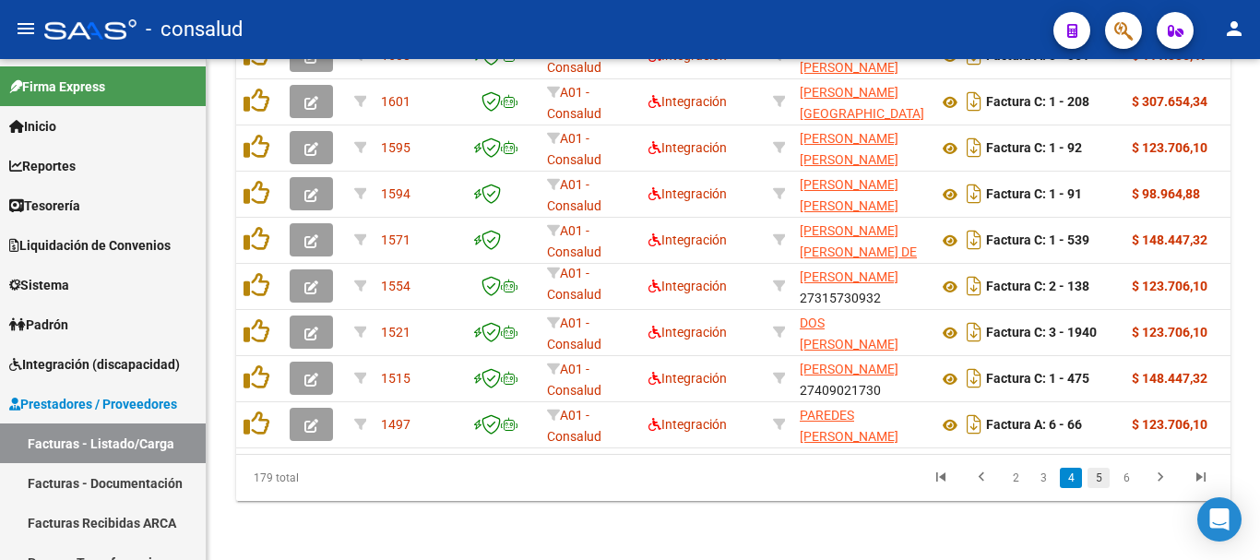
click at [1098, 476] on link "5" at bounding box center [1099, 478] width 22 height 20
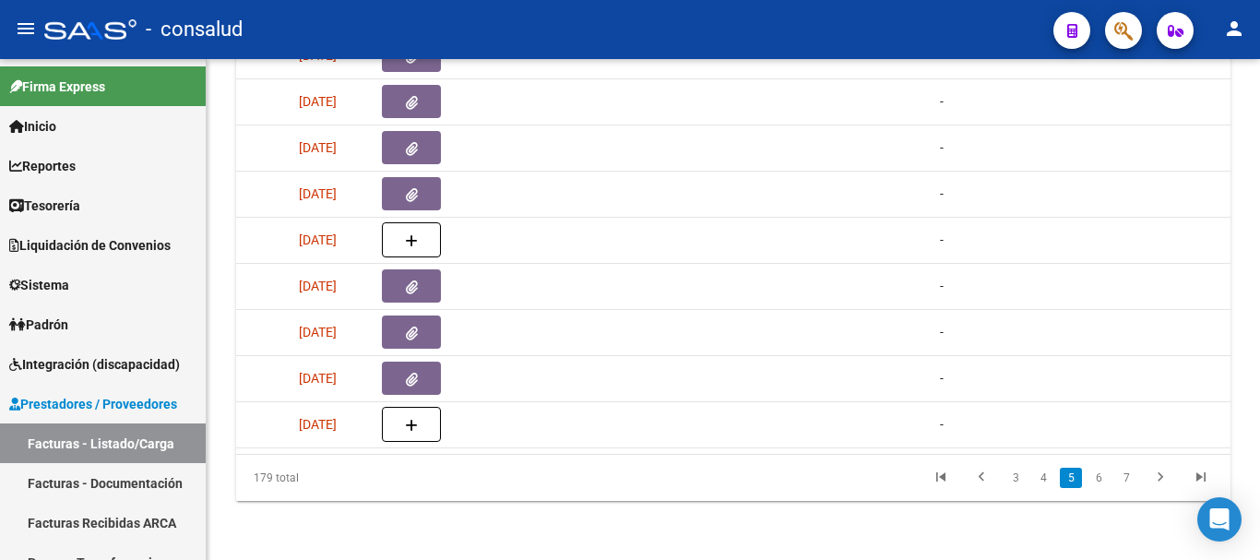
scroll to position [0, 324]
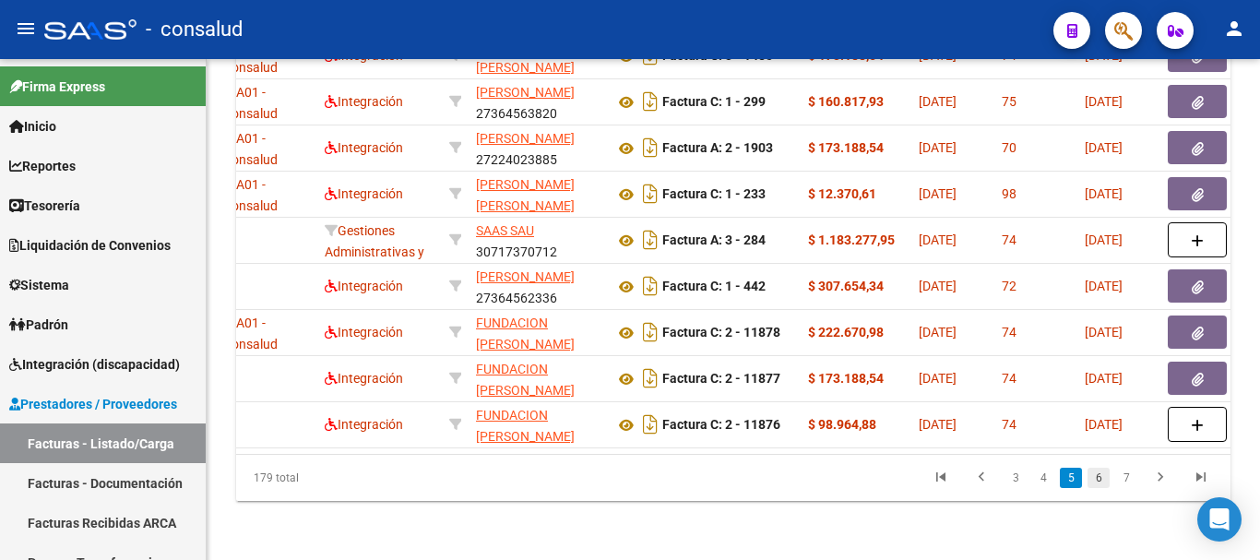
click at [1097, 482] on link "6" at bounding box center [1099, 478] width 22 height 20
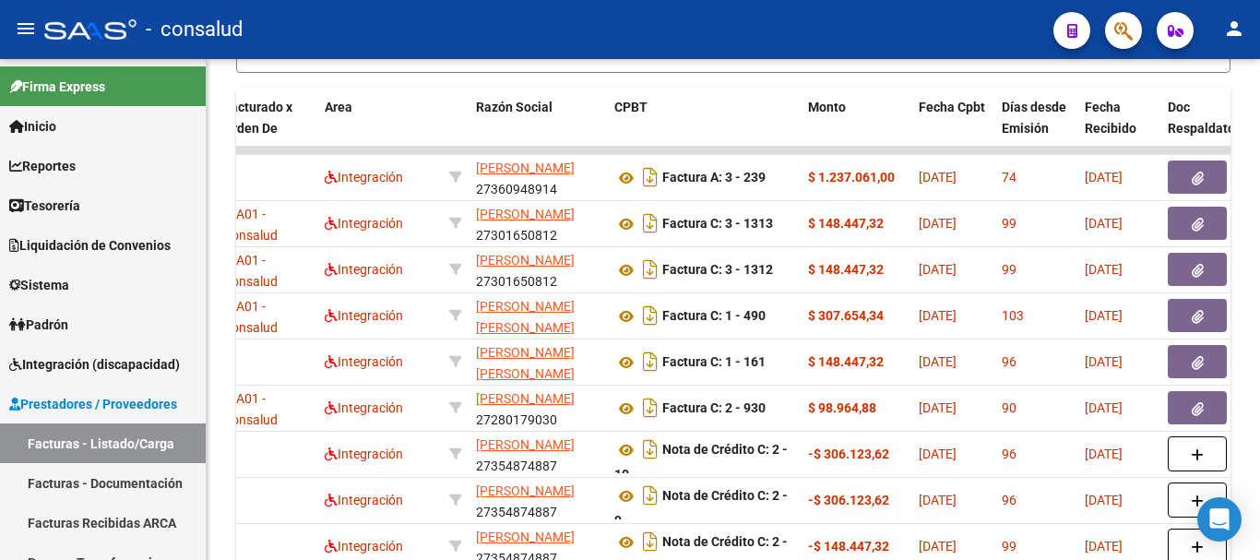
scroll to position [929, 0]
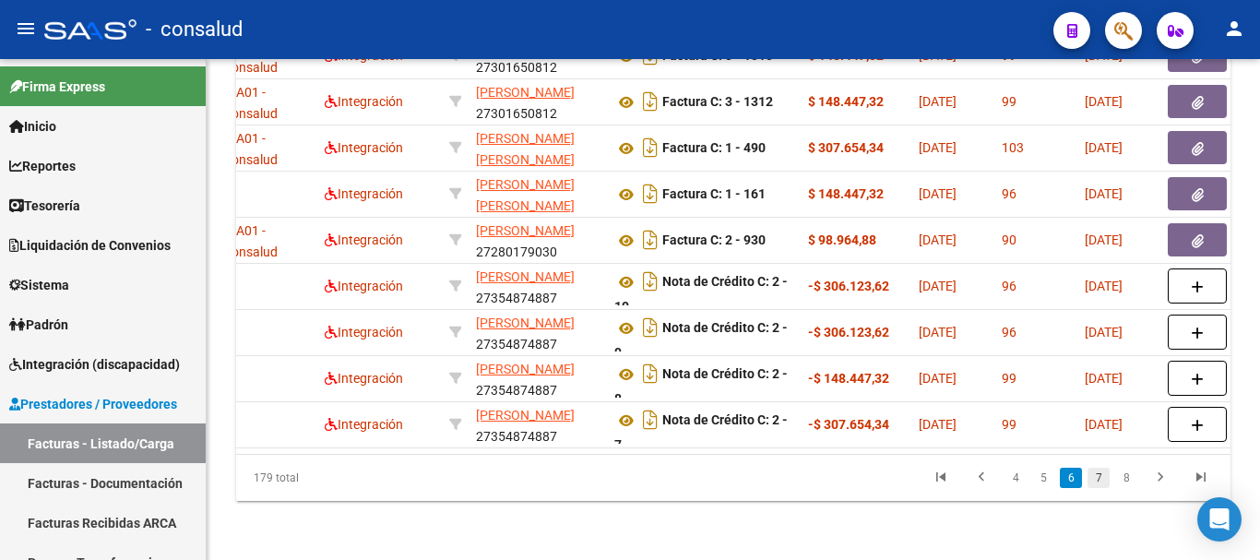
click at [1103, 484] on link "7" at bounding box center [1099, 478] width 22 height 20
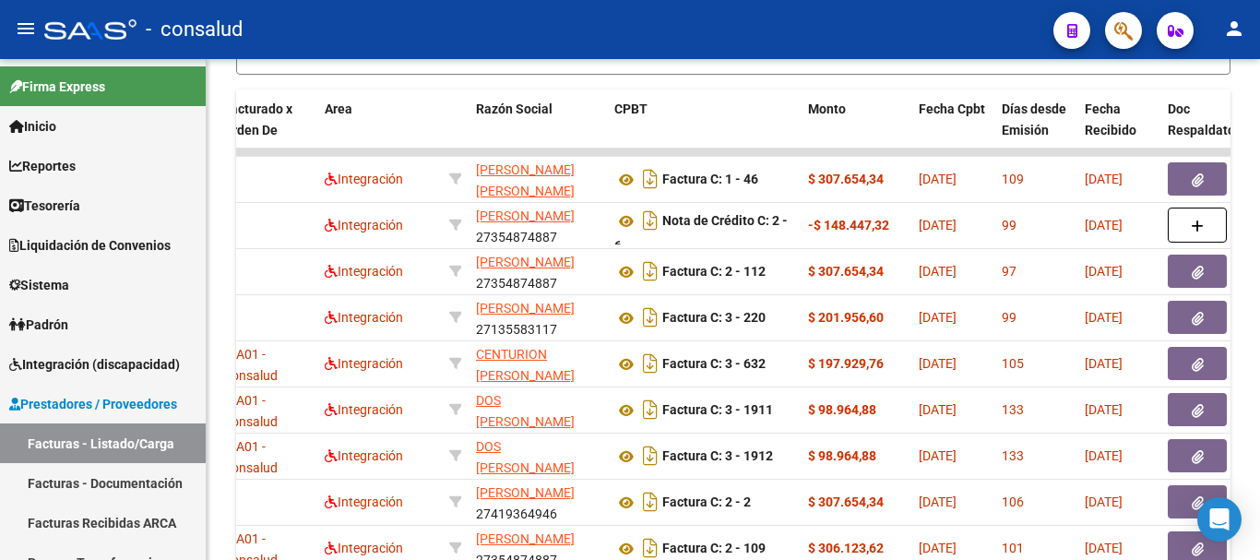
scroll to position [1114, 0]
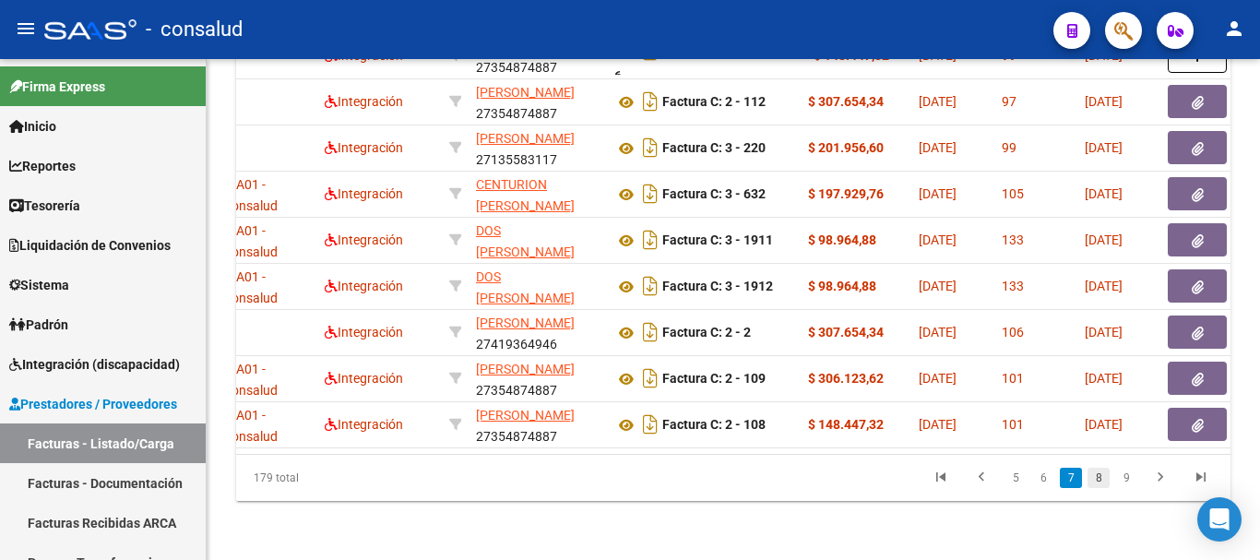
click at [1102, 476] on link "8" at bounding box center [1099, 478] width 22 height 20
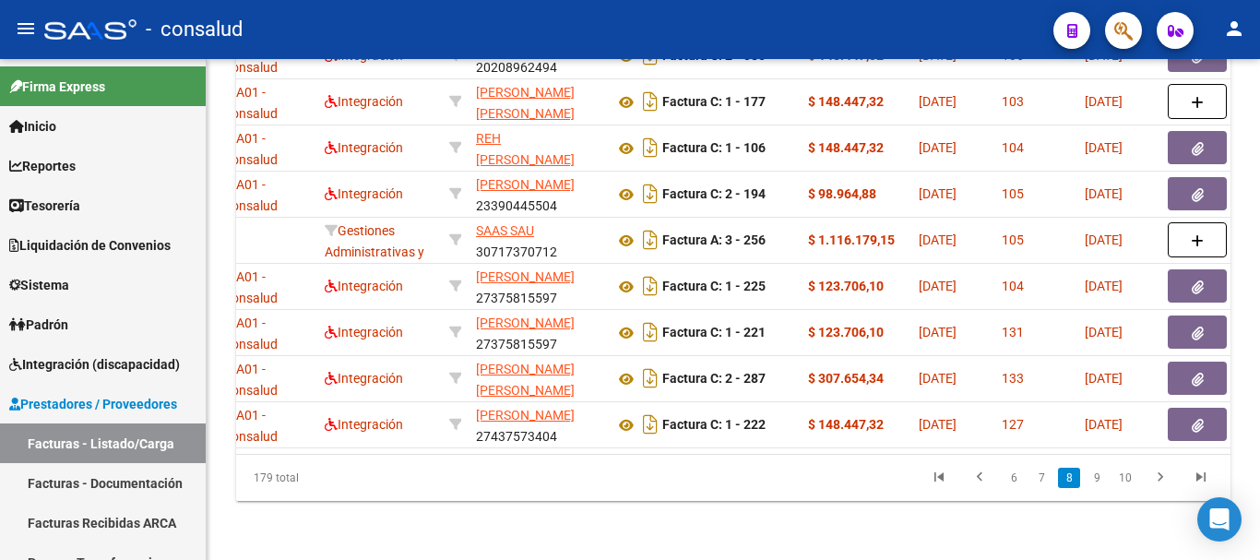
click at [1103, 481] on link "9" at bounding box center [1097, 478] width 22 height 20
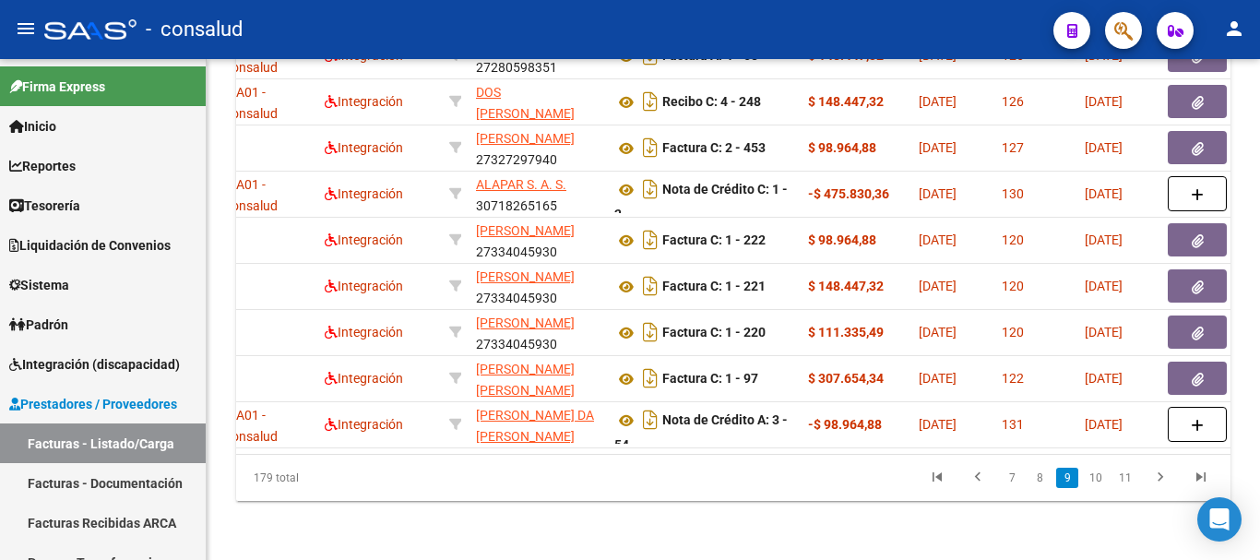
scroll to position [0, 0]
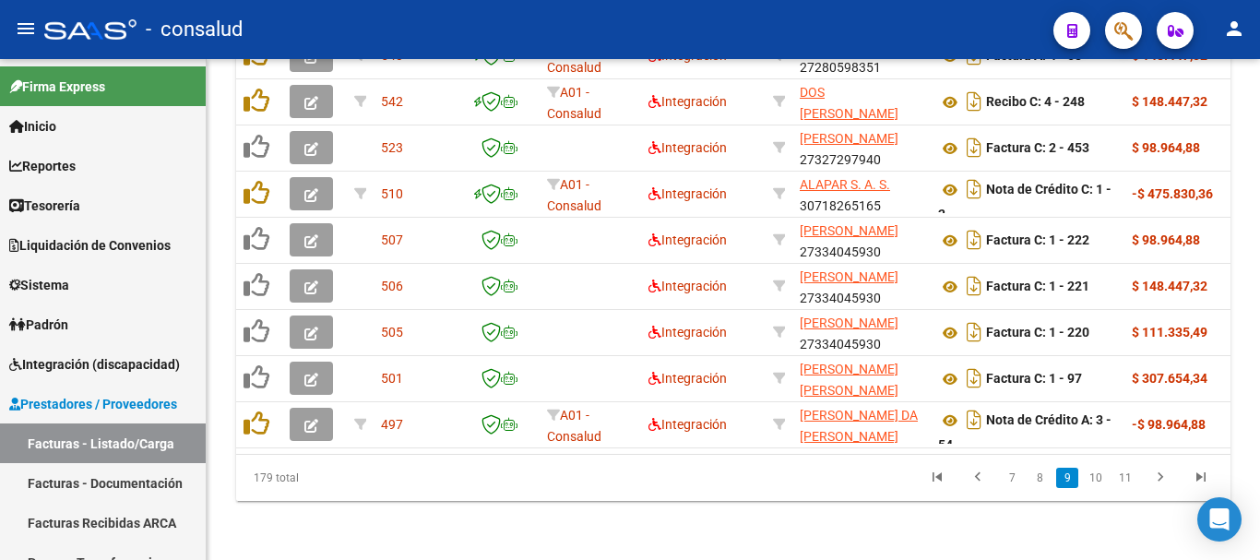
click at [935, 475] on icon "go to first page" at bounding box center [937, 480] width 24 height 22
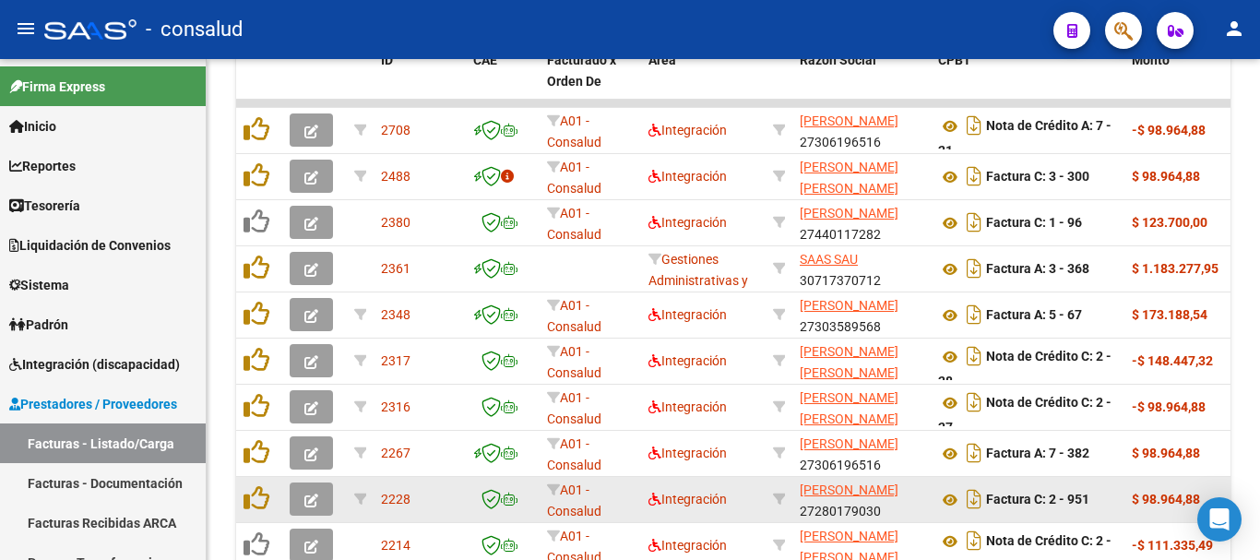
scroll to position [929, 0]
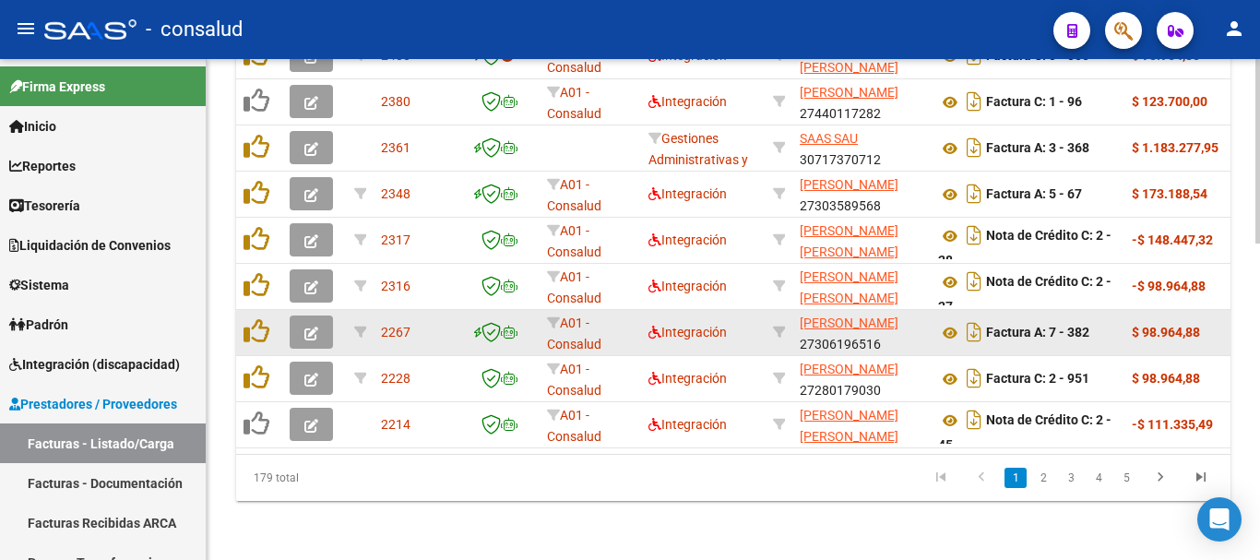
scroll to position [579, 0]
